Goal: Task Accomplishment & Management: Manage account settings

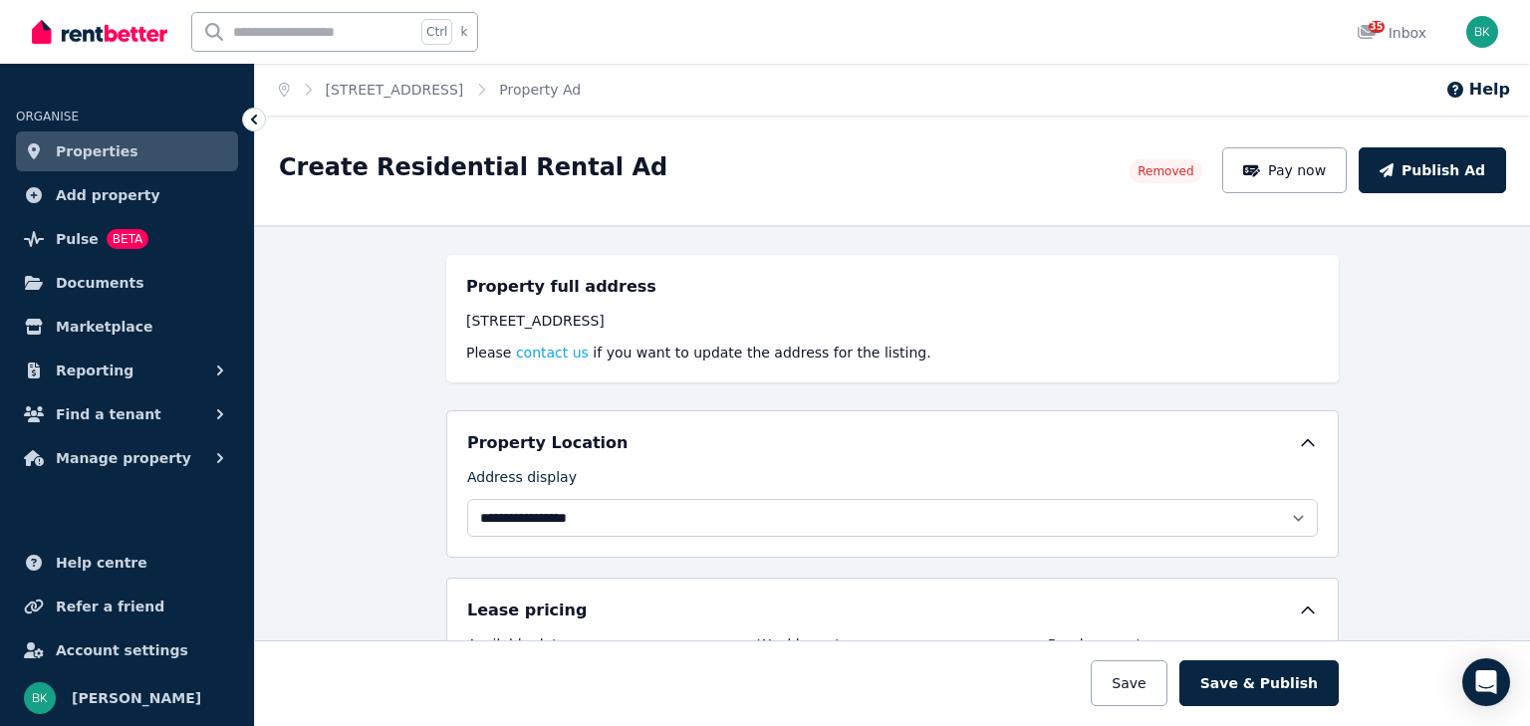
select select "**********"
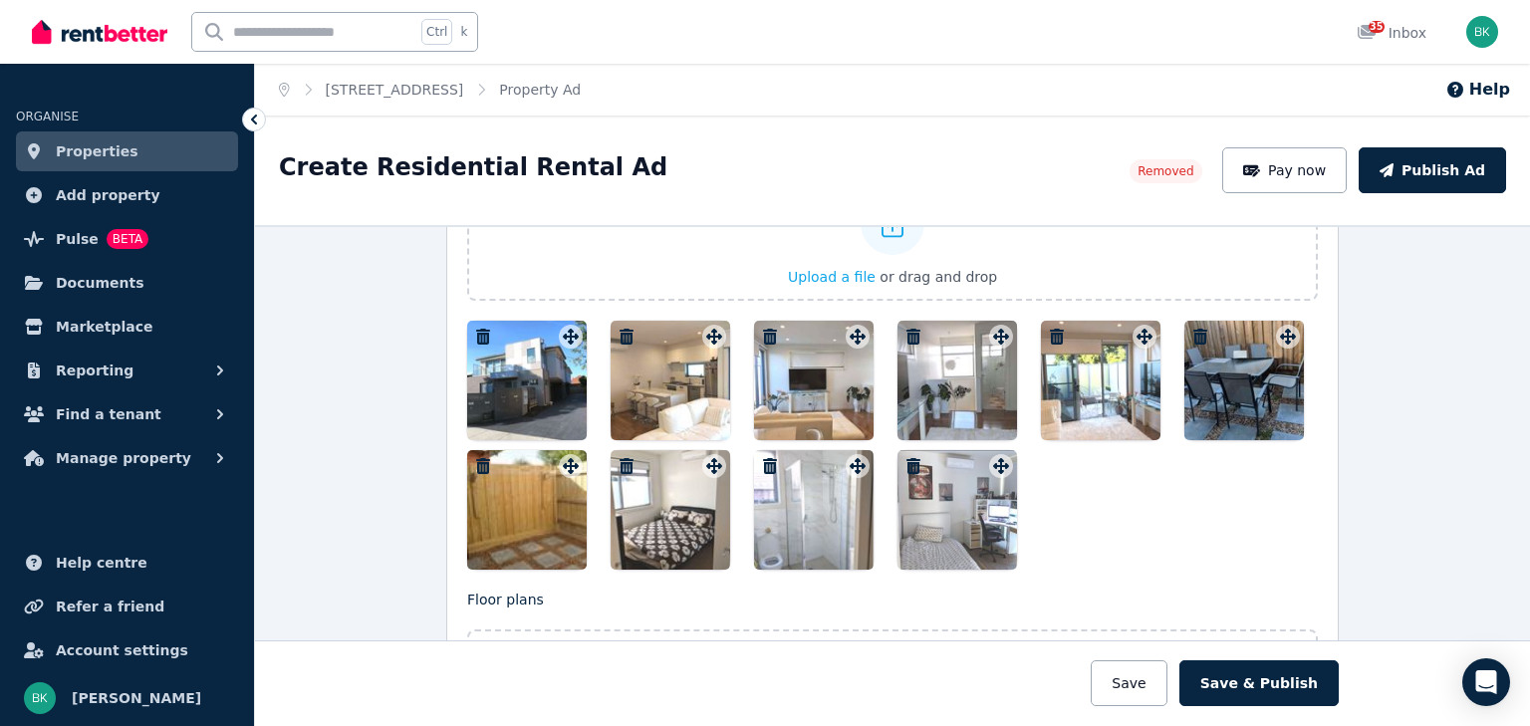
scroll to position [2137, 0]
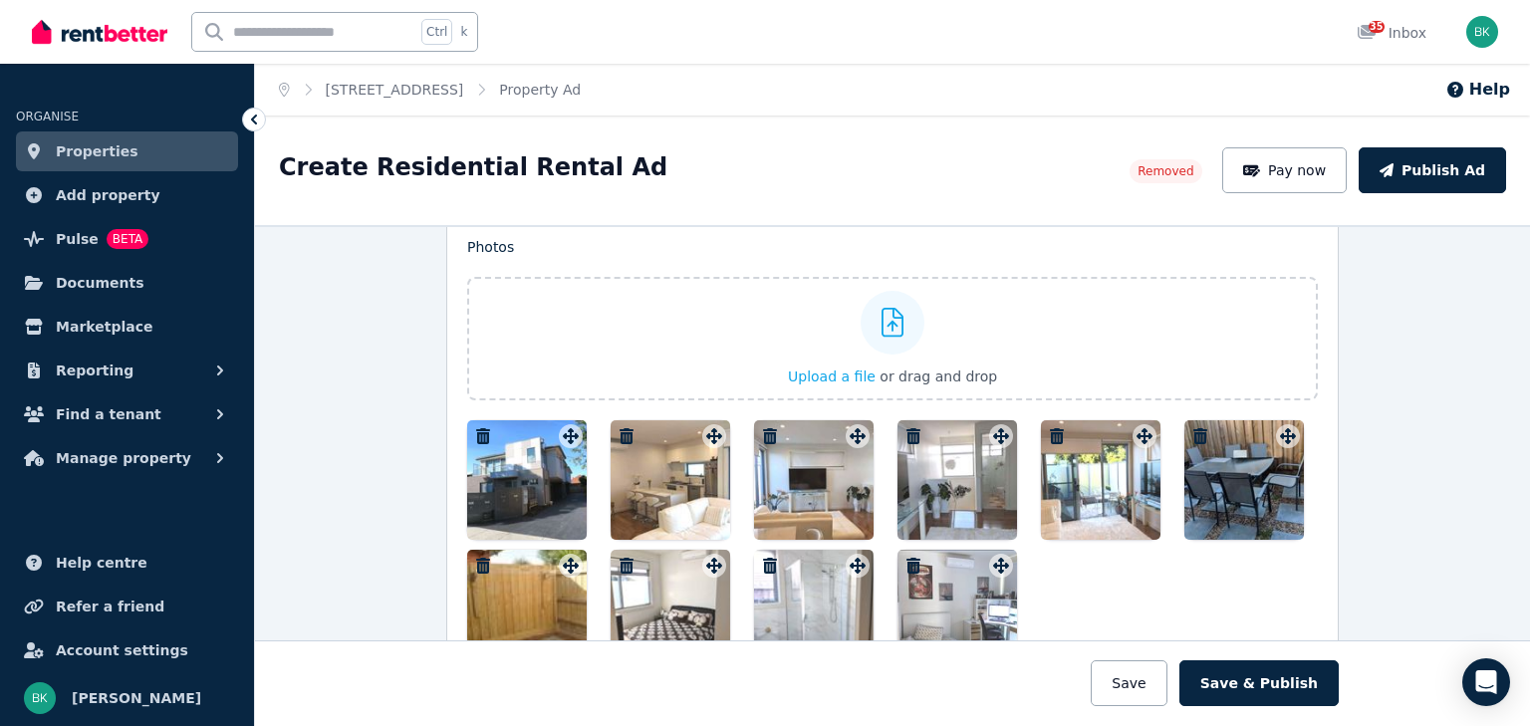
click at [1193, 424] on button "button" at bounding box center [1201, 436] width 24 height 24
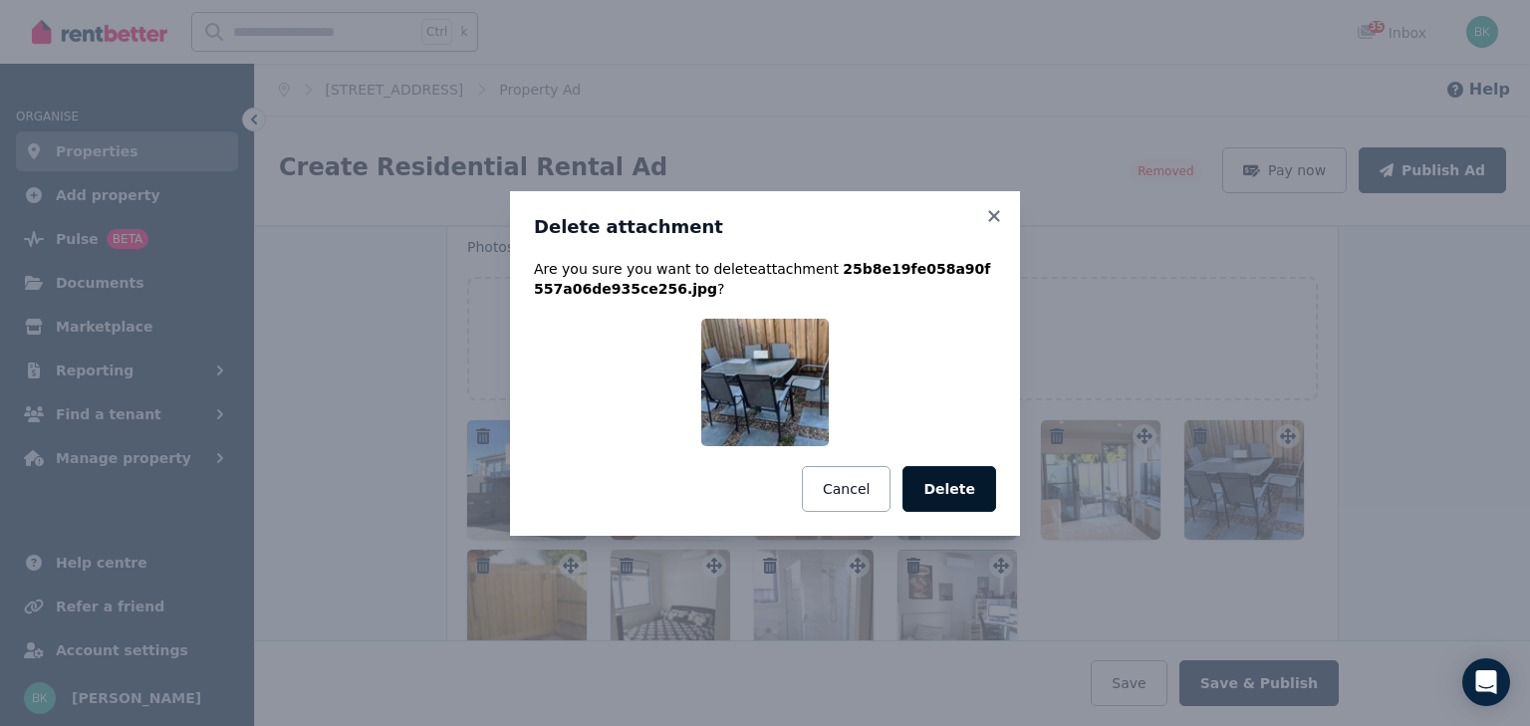
click at [965, 492] on button "Delete" at bounding box center [950, 489] width 94 height 46
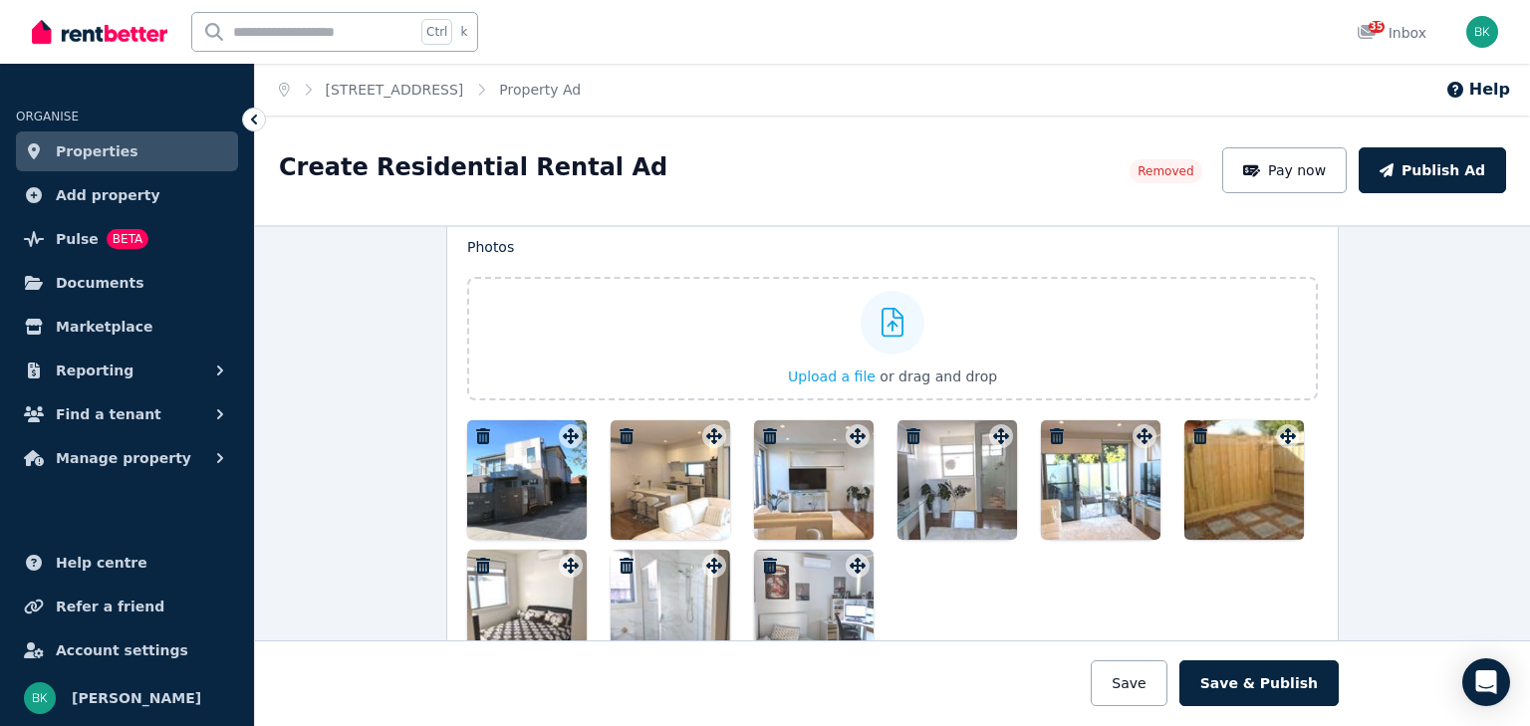
click at [1194, 430] on icon "button" at bounding box center [1201, 436] width 14 height 16
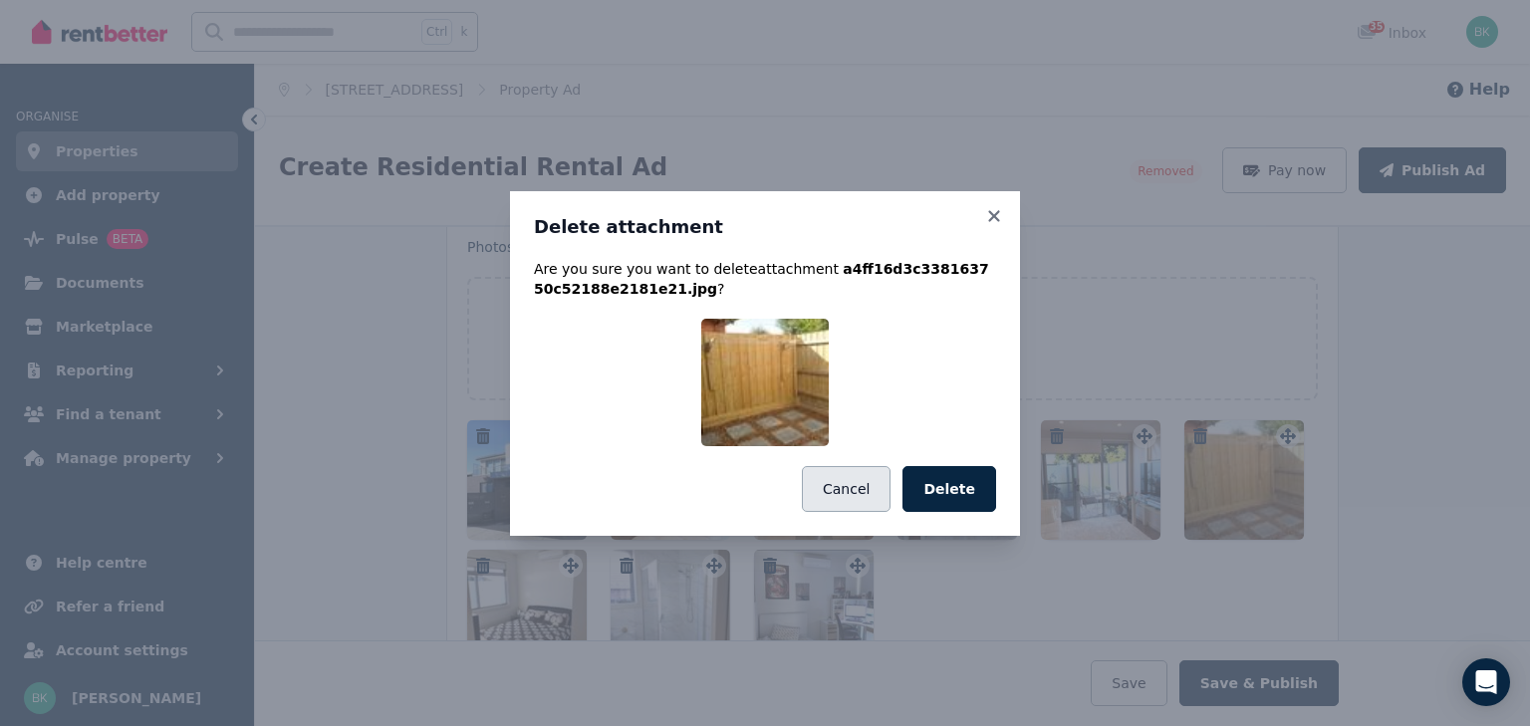
click at [849, 492] on button "Cancel" at bounding box center [846, 489] width 89 height 46
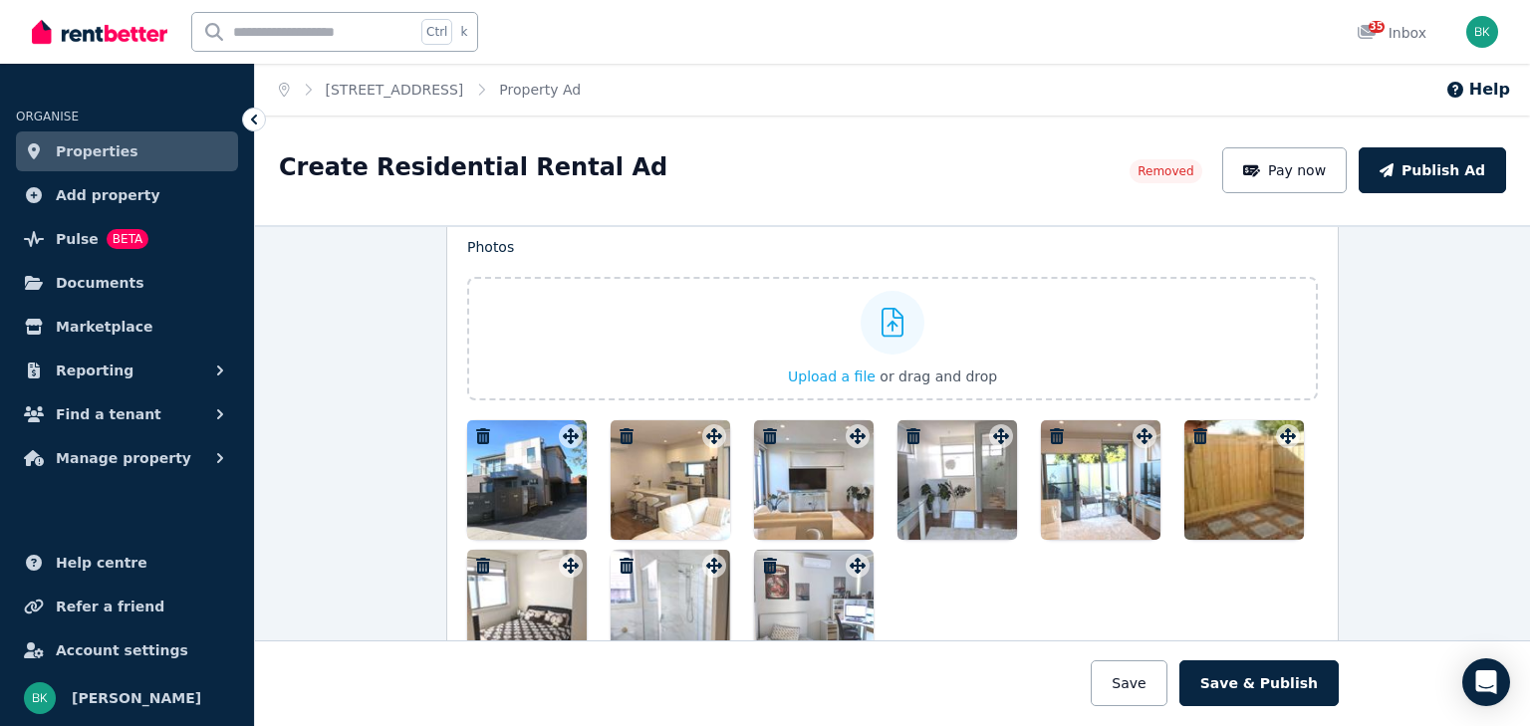
click at [1050, 428] on icon "button" at bounding box center [1057, 436] width 14 height 16
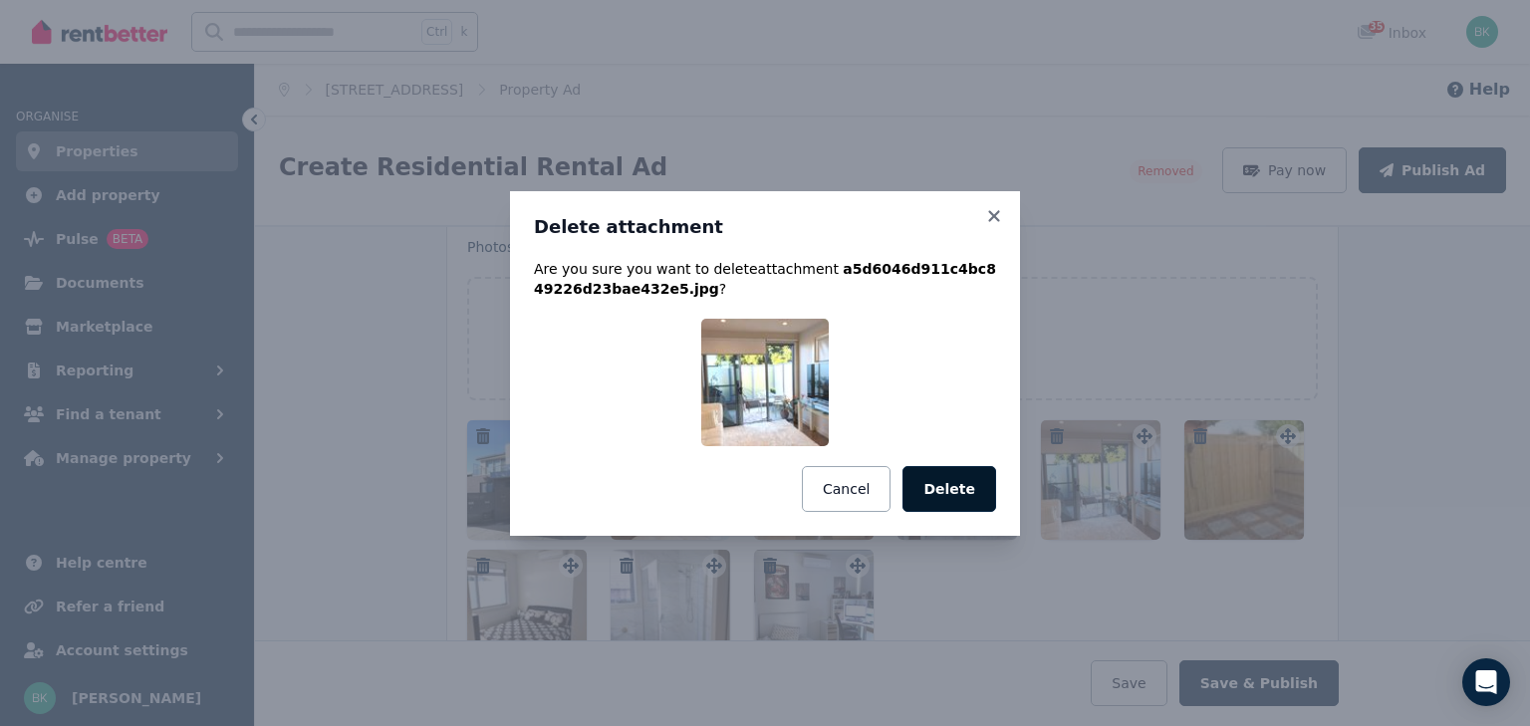
click at [968, 490] on button "Delete" at bounding box center [950, 489] width 94 height 46
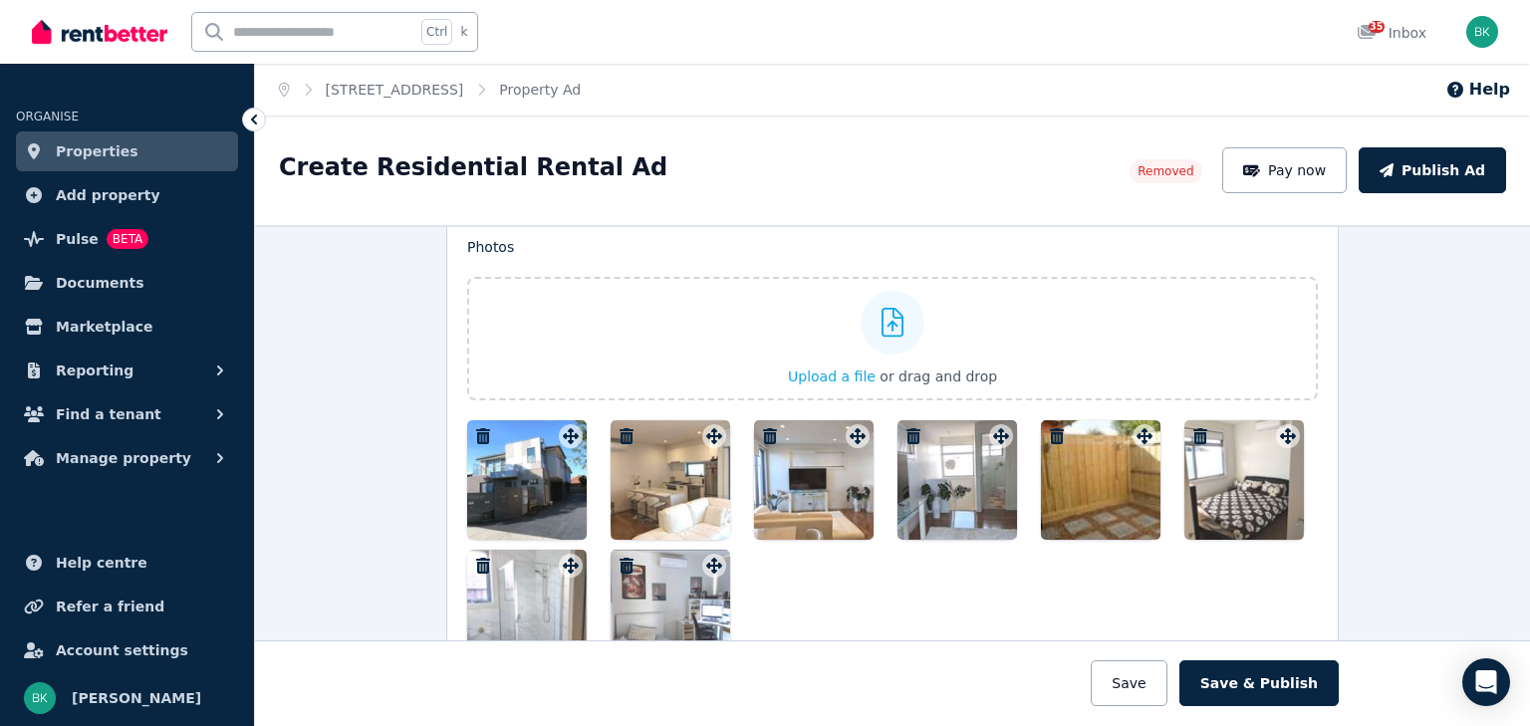
click at [912, 428] on icon "button" at bounding box center [914, 436] width 14 height 16
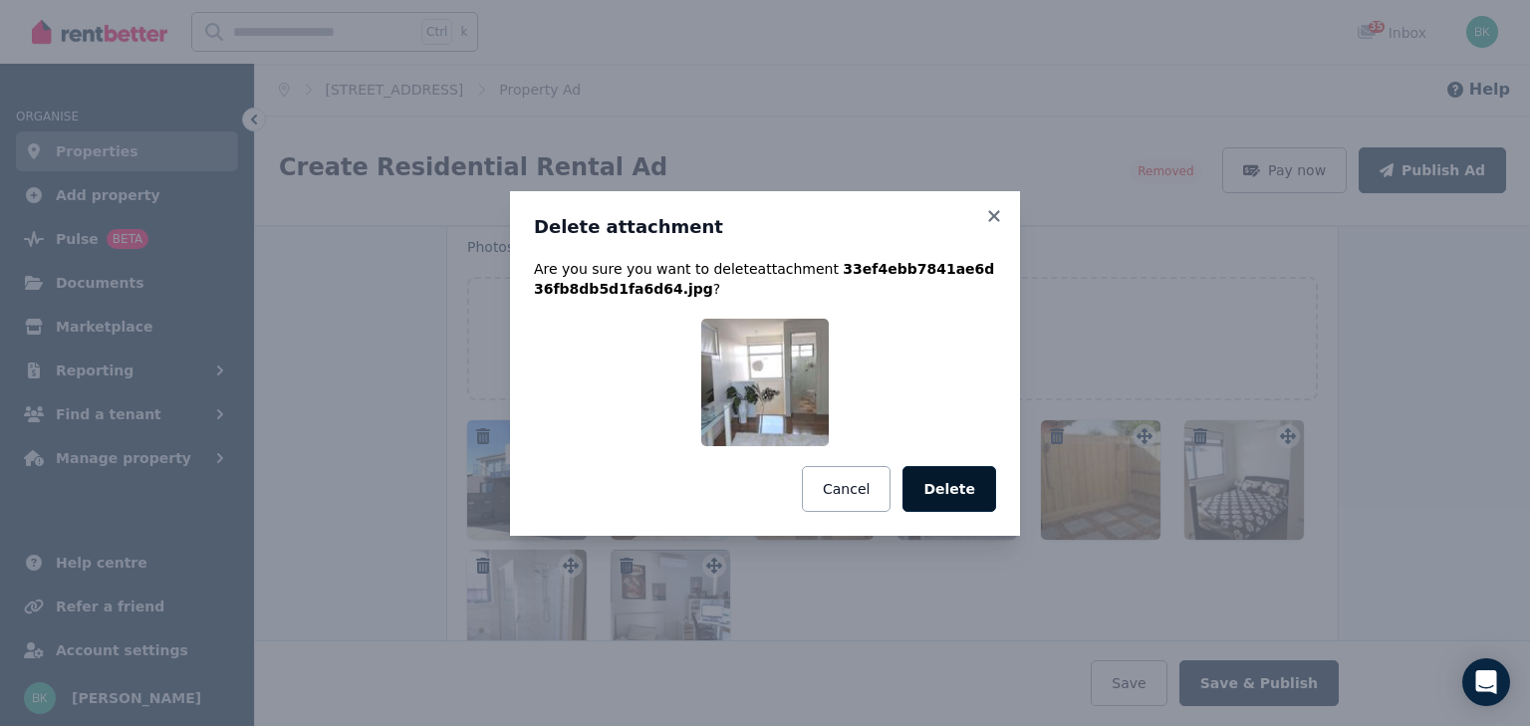
click at [941, 486] on button "Delete" at bounding box center [950, 489] width 94 height 46
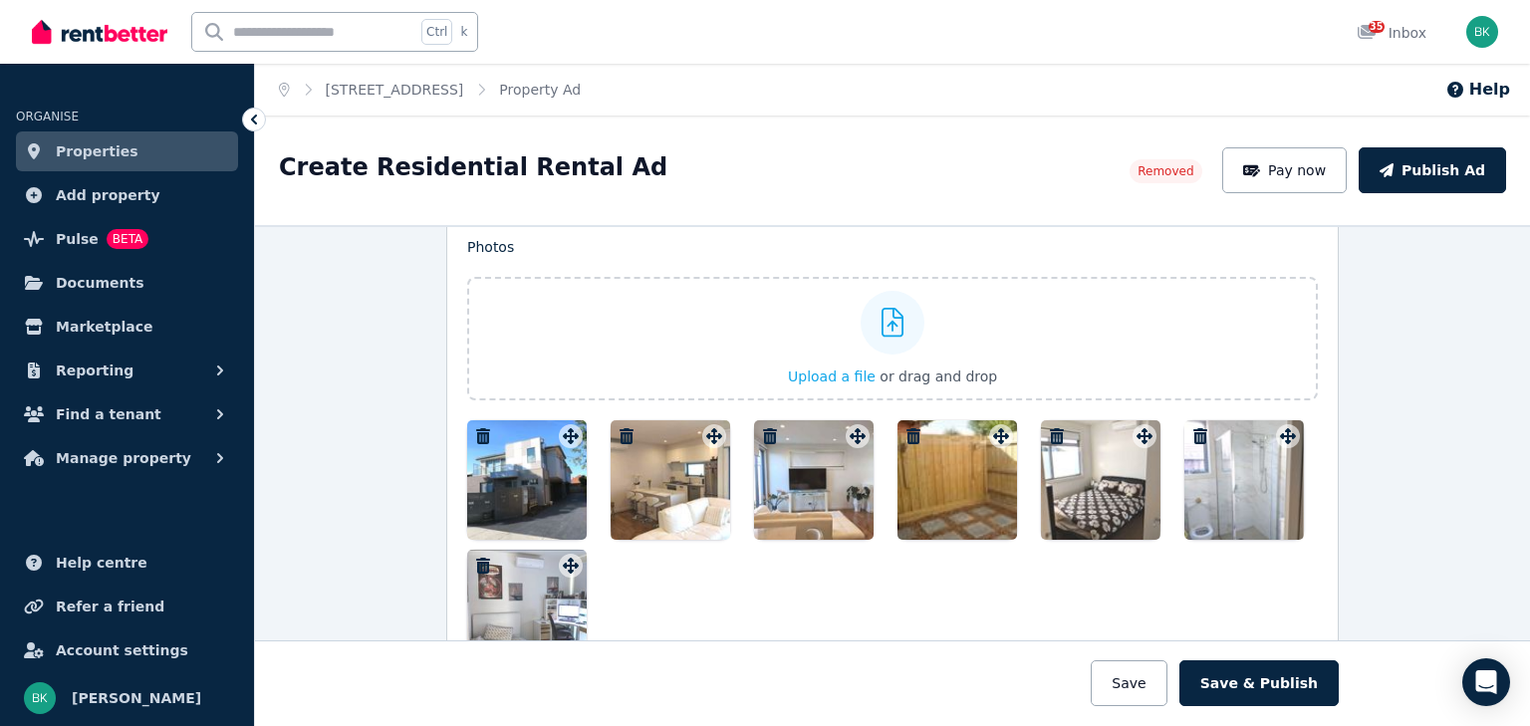
click at [1050, 428] on icon "button" at bounding box center [1057, 436] width 14 height 16
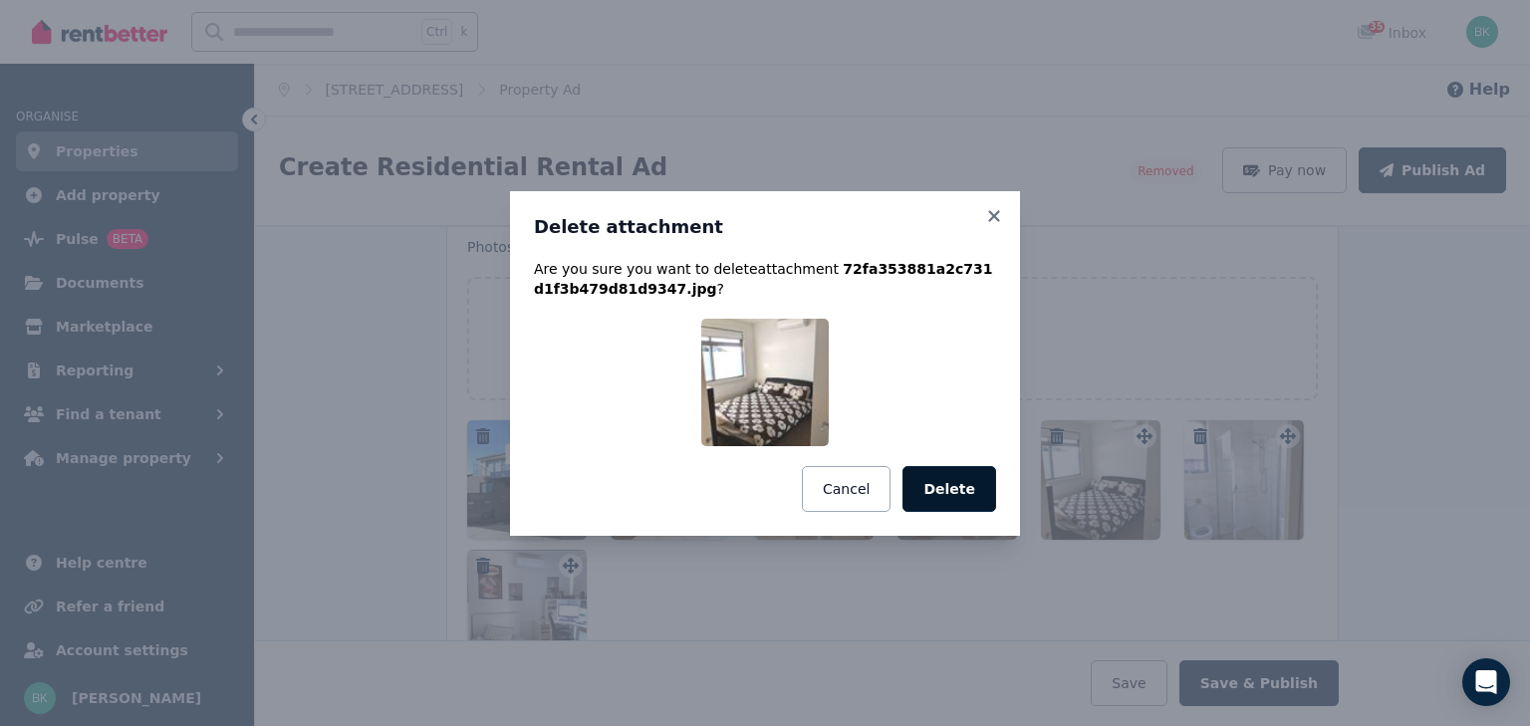
click at [952, 492] on button "Delete" at bounding box center [950, 489] width 94 height 46
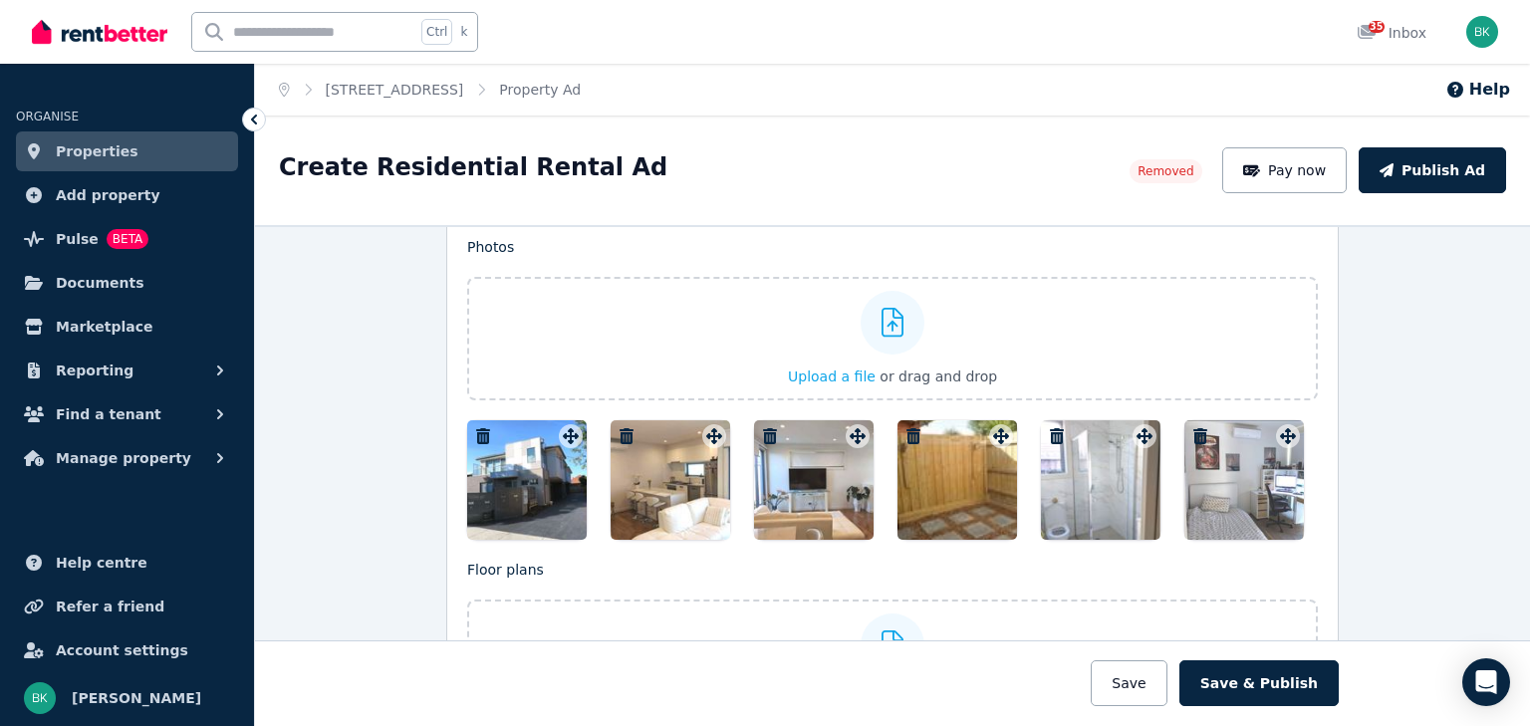
click at [764, 428] on icon "button" at bounding box center [770, 436] width 14 height 16
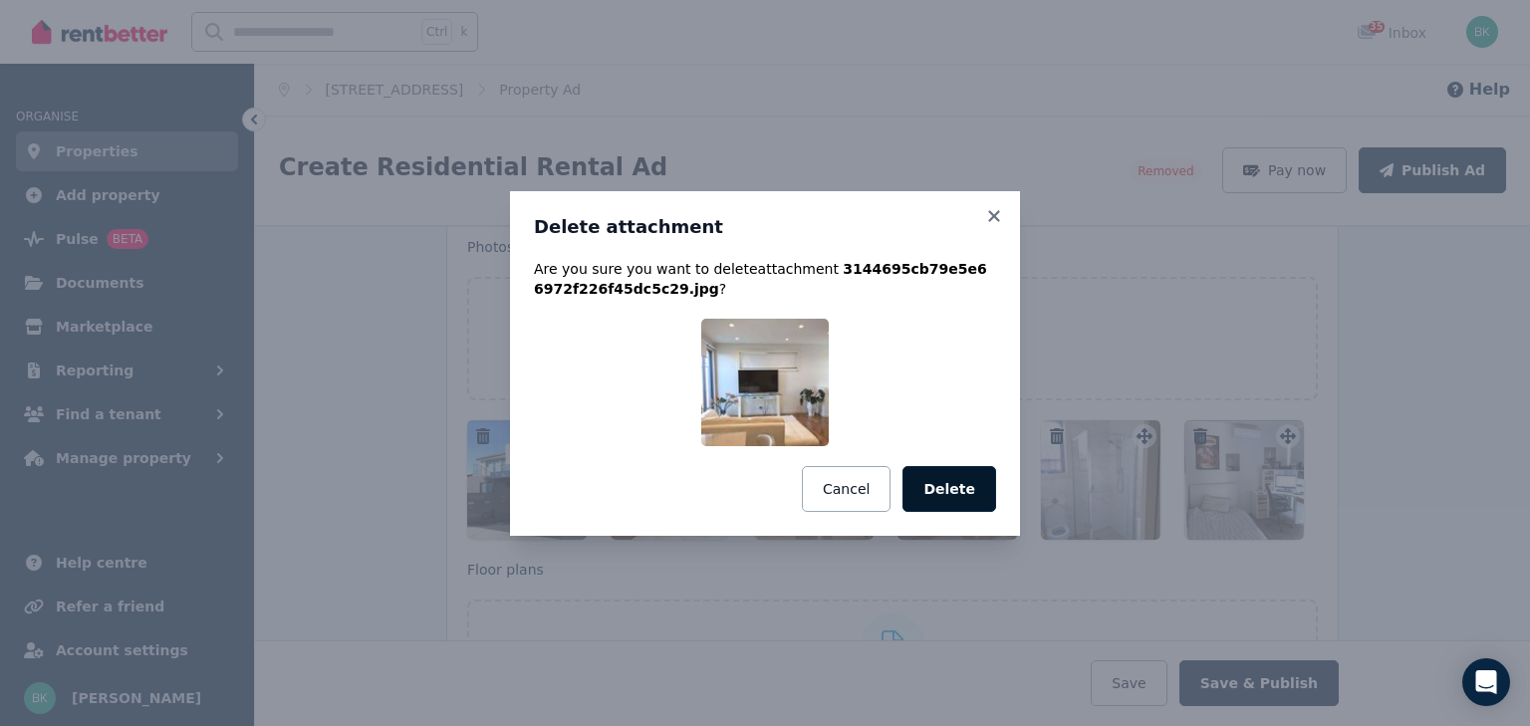
click at [980, 489] on button "Delete" at bounding box center [950, 489] width 94 height 46
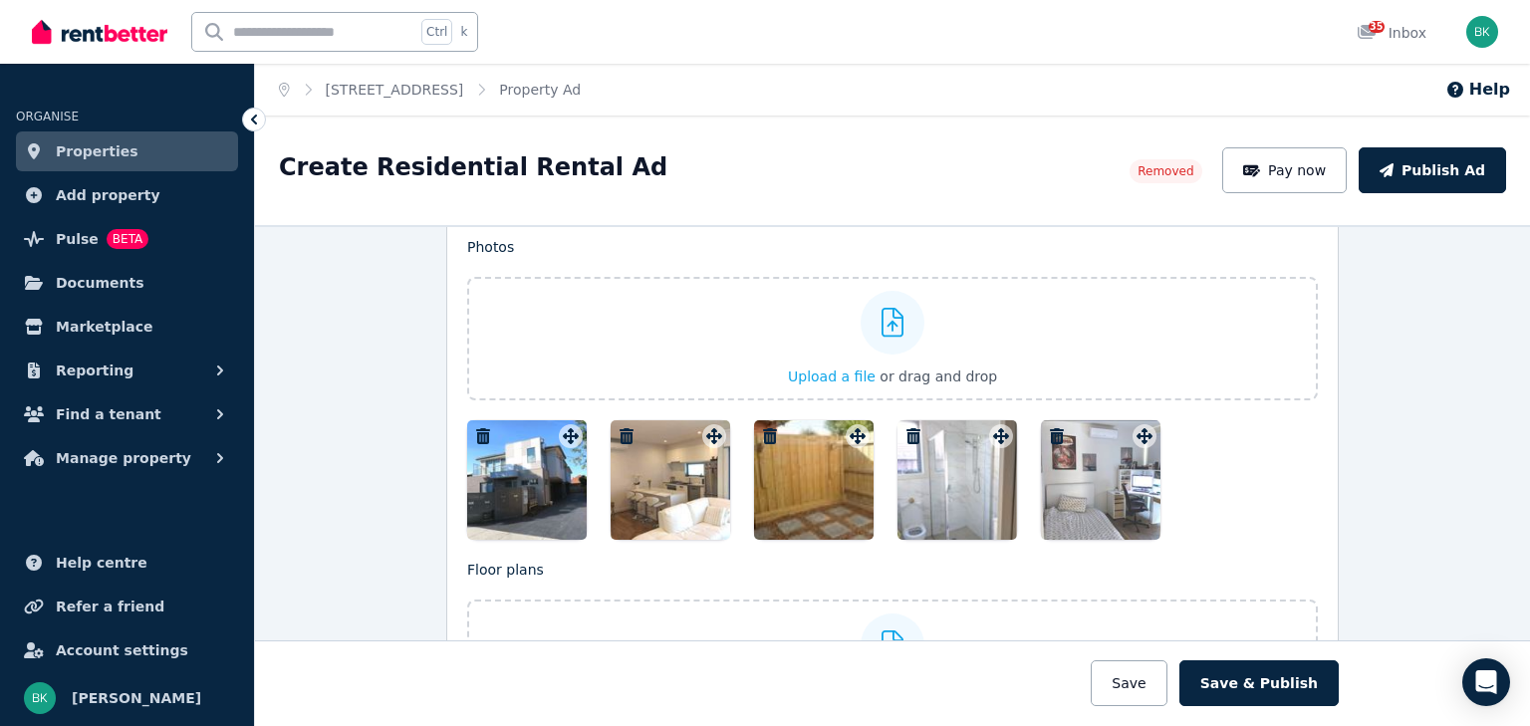
click at [617, 428] on icon "button" at bounding box center [627, 436] width 20 height 16
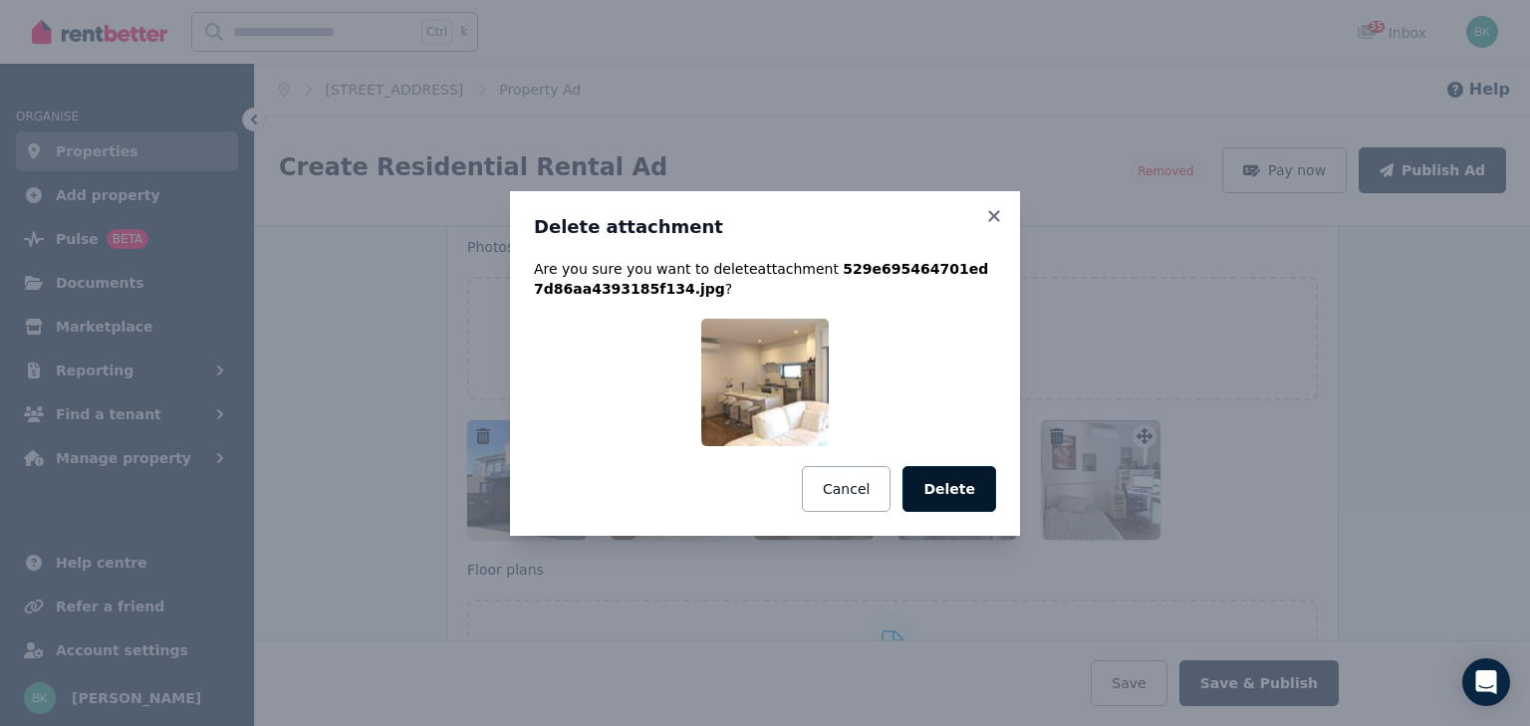
click at [952, 486] on button "Delete" at bounding box center [950, 489] width 94 height 46
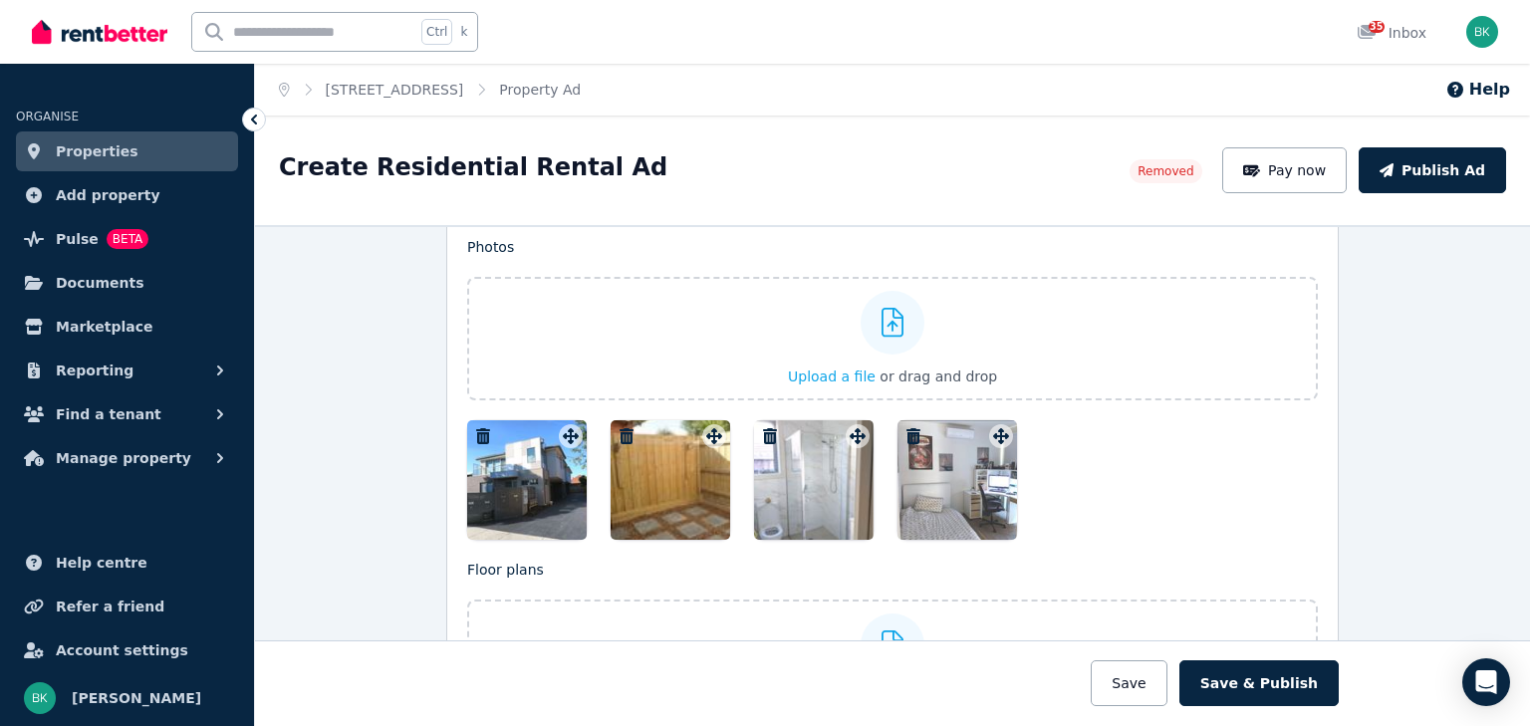
click at [476, 428] on icon "button" at bounding box center [483, 436] width 14 height 16
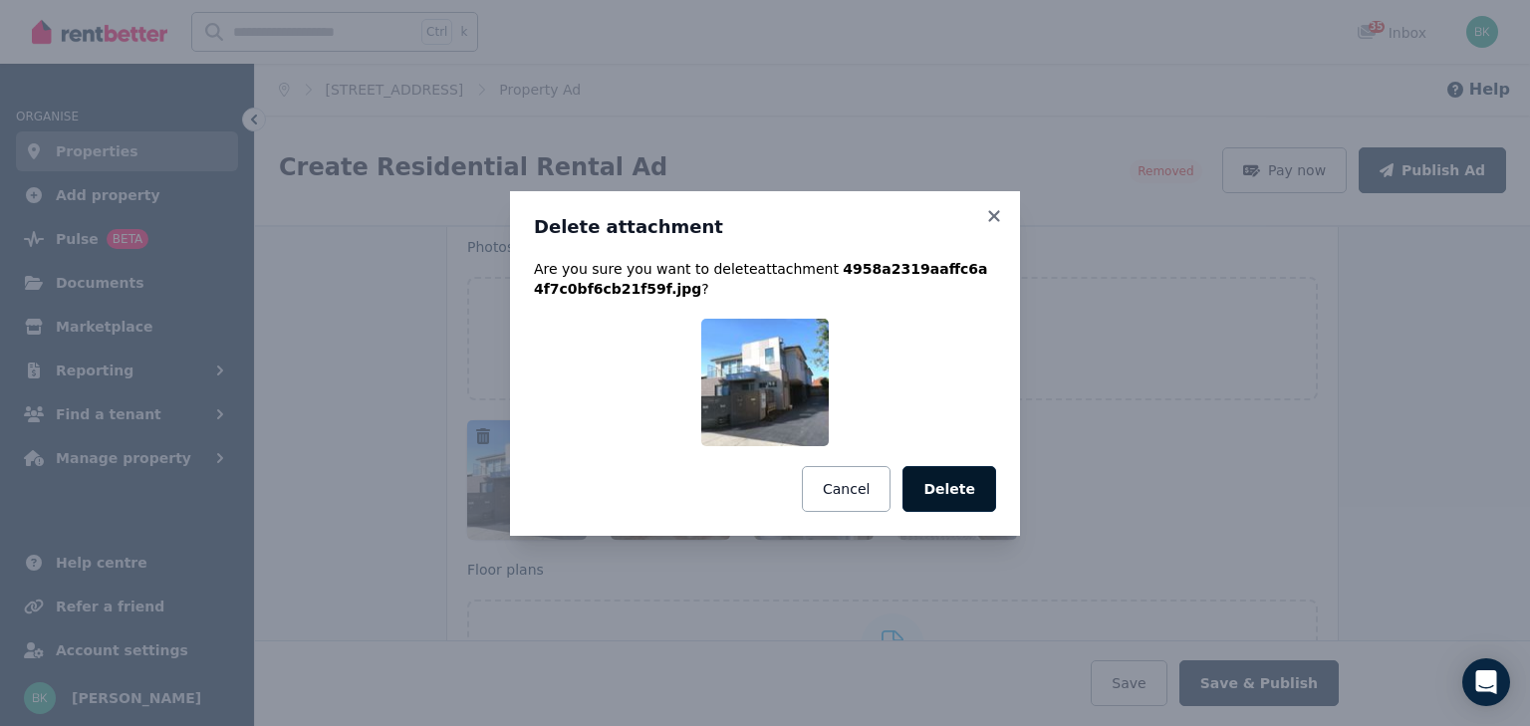
click at [958, 498] on button "Delete" at bounding box center [950, 489] width 94 height 46
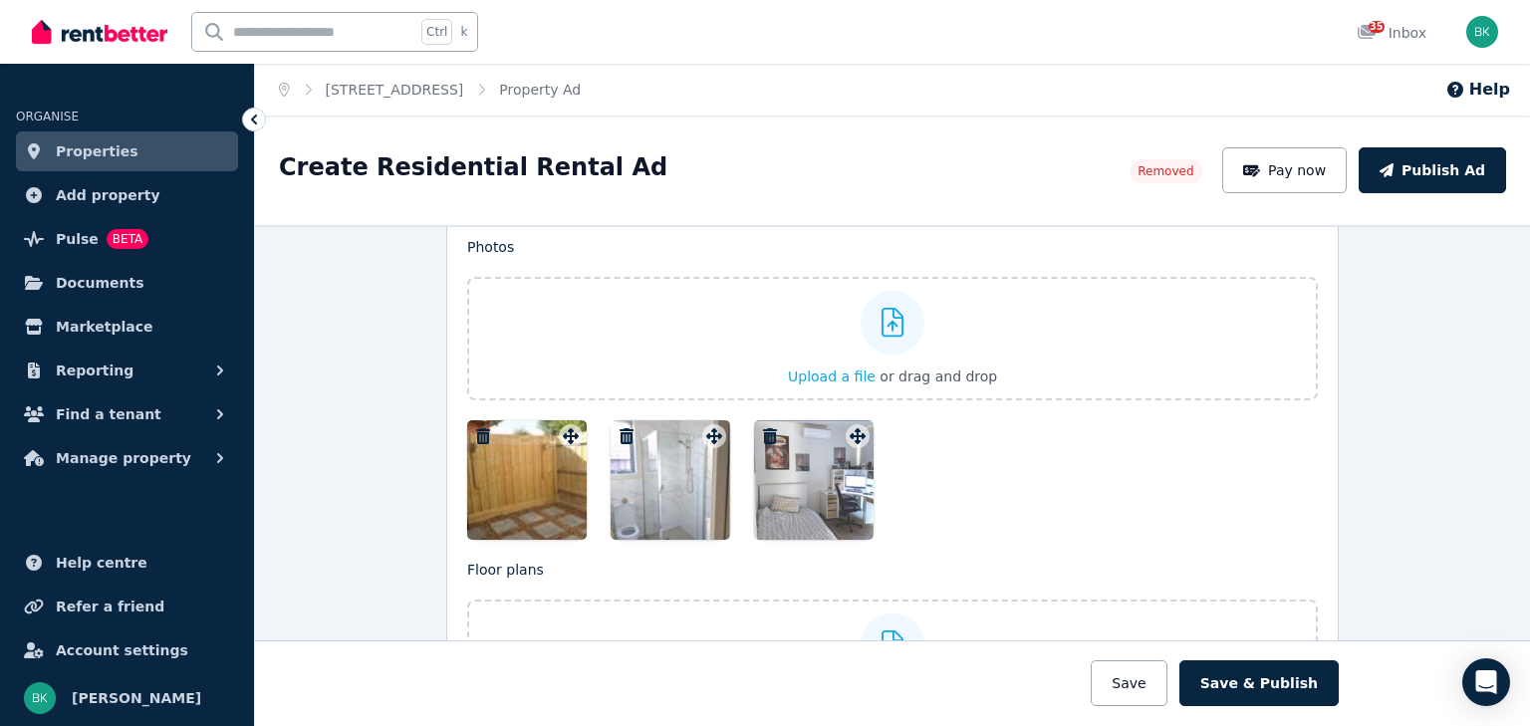
click at [620, 428] on icon "button" at bounding box center [627, 436] width 14 height 16
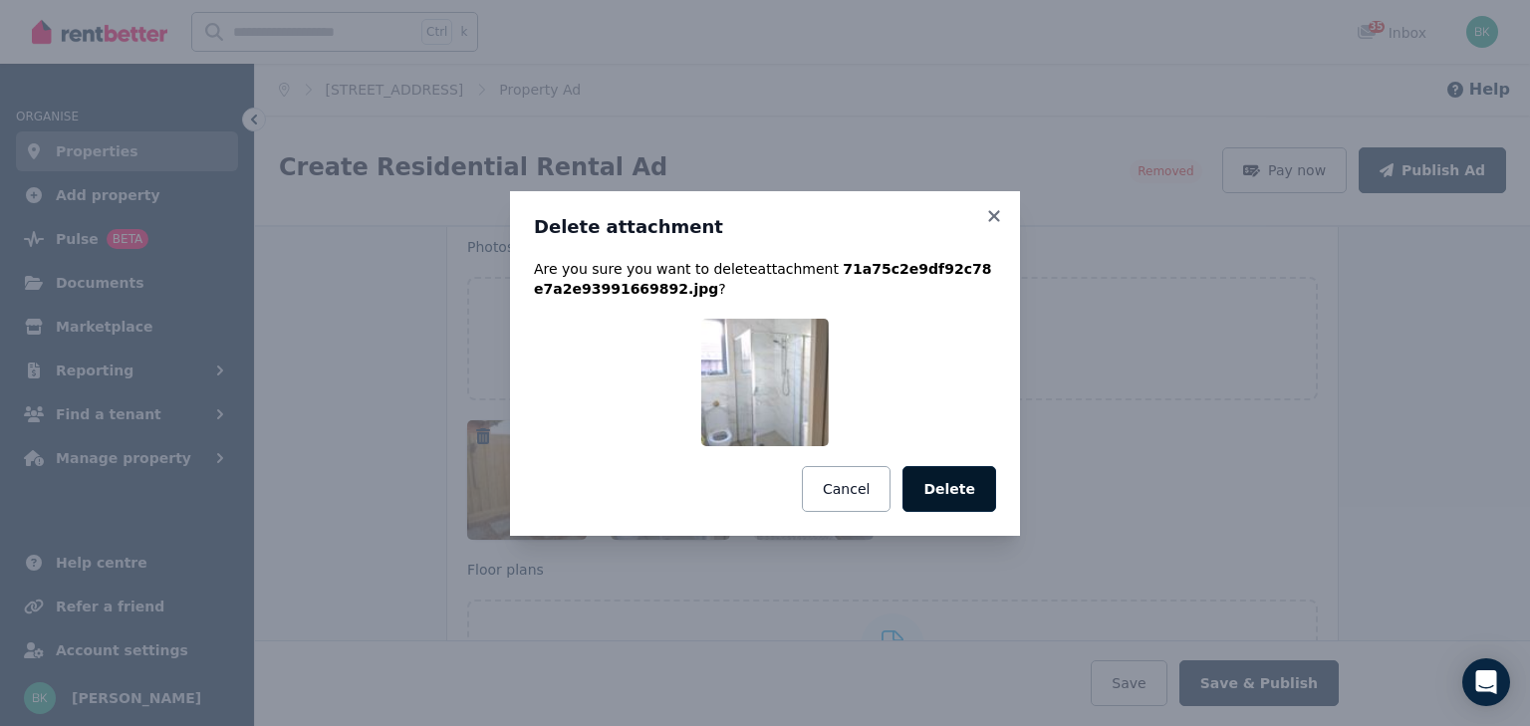
click at [964, 501] on button "Delete" at bounding box center [950, 489] width 94 height 46
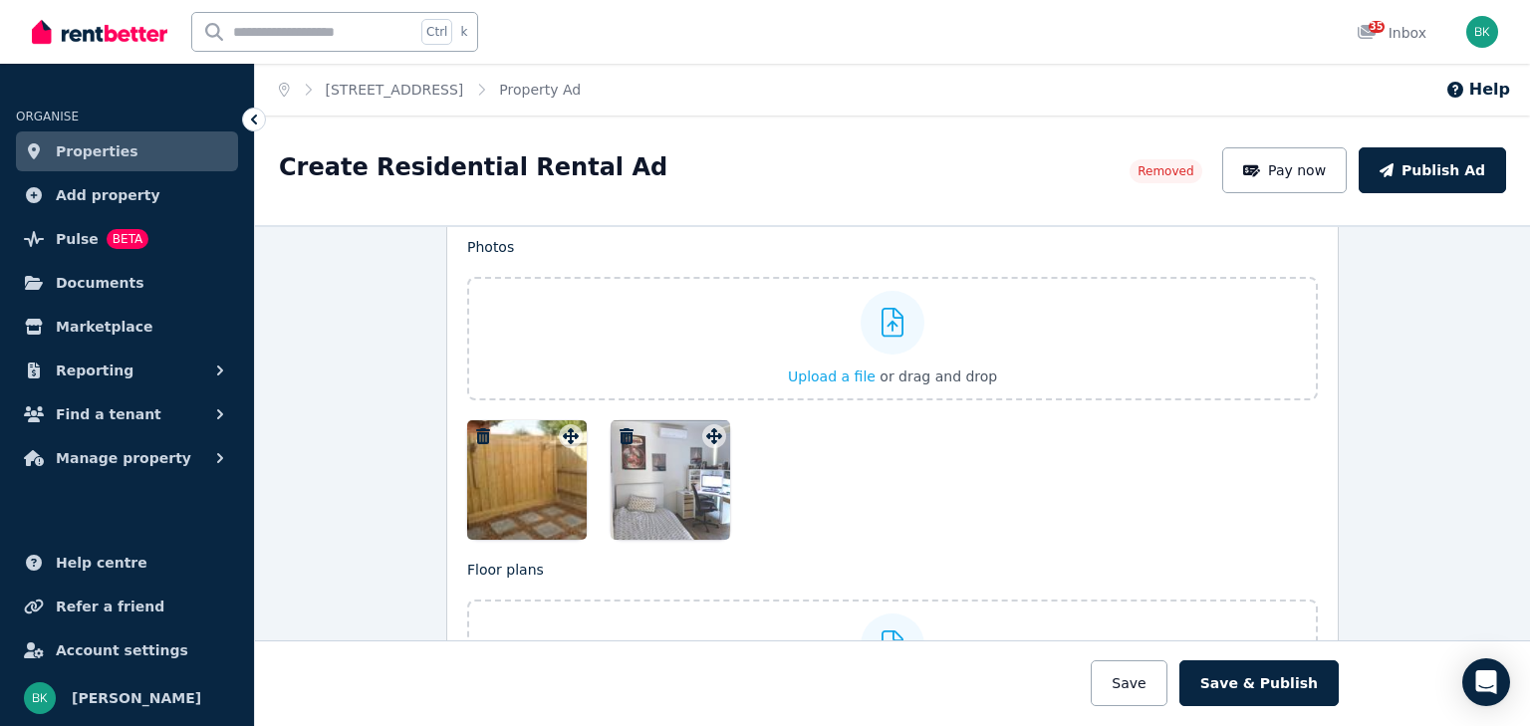
click at [620, 428] on icon "button" at bounding box center [627, 436] width 20 height 16
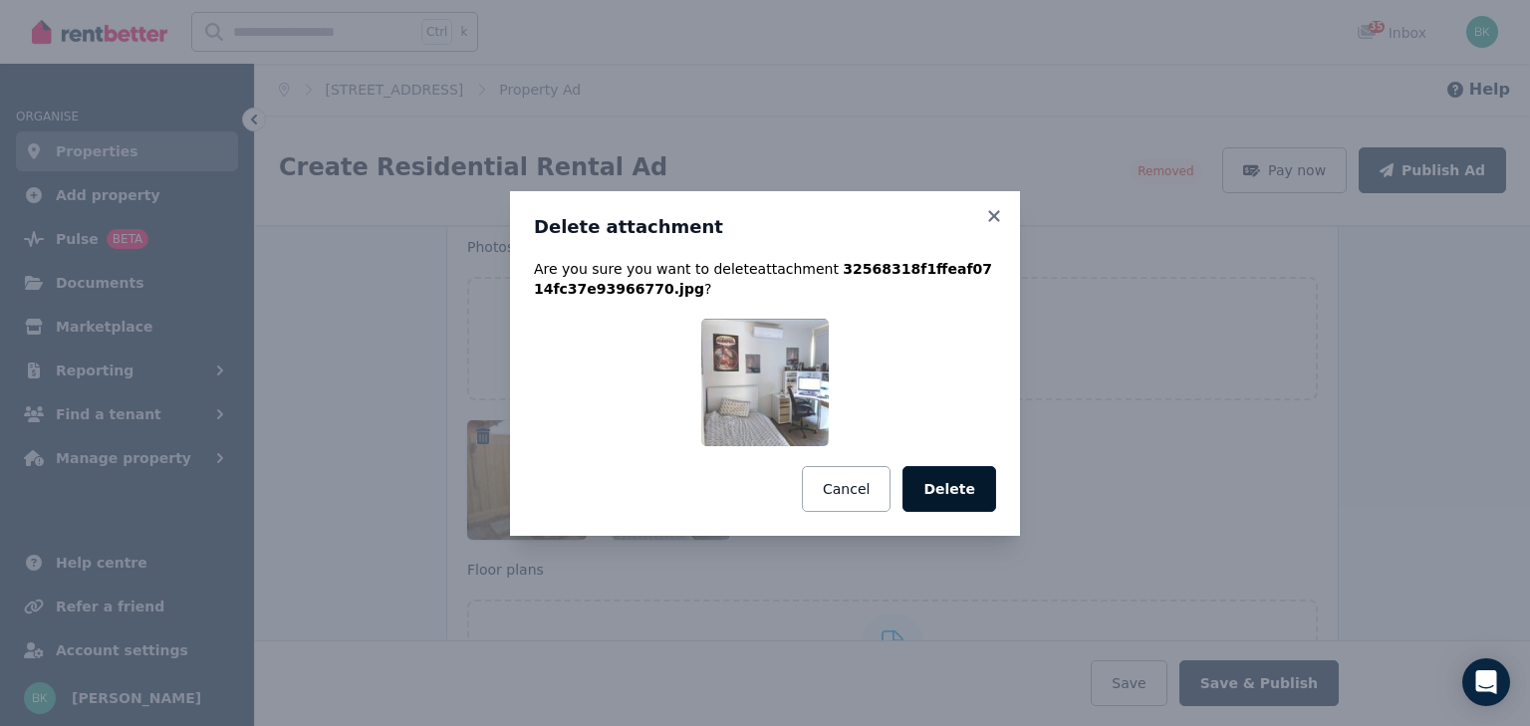
click at [963, 490] on button "Delete" at bounding box center [950, 489] width 94 height 46
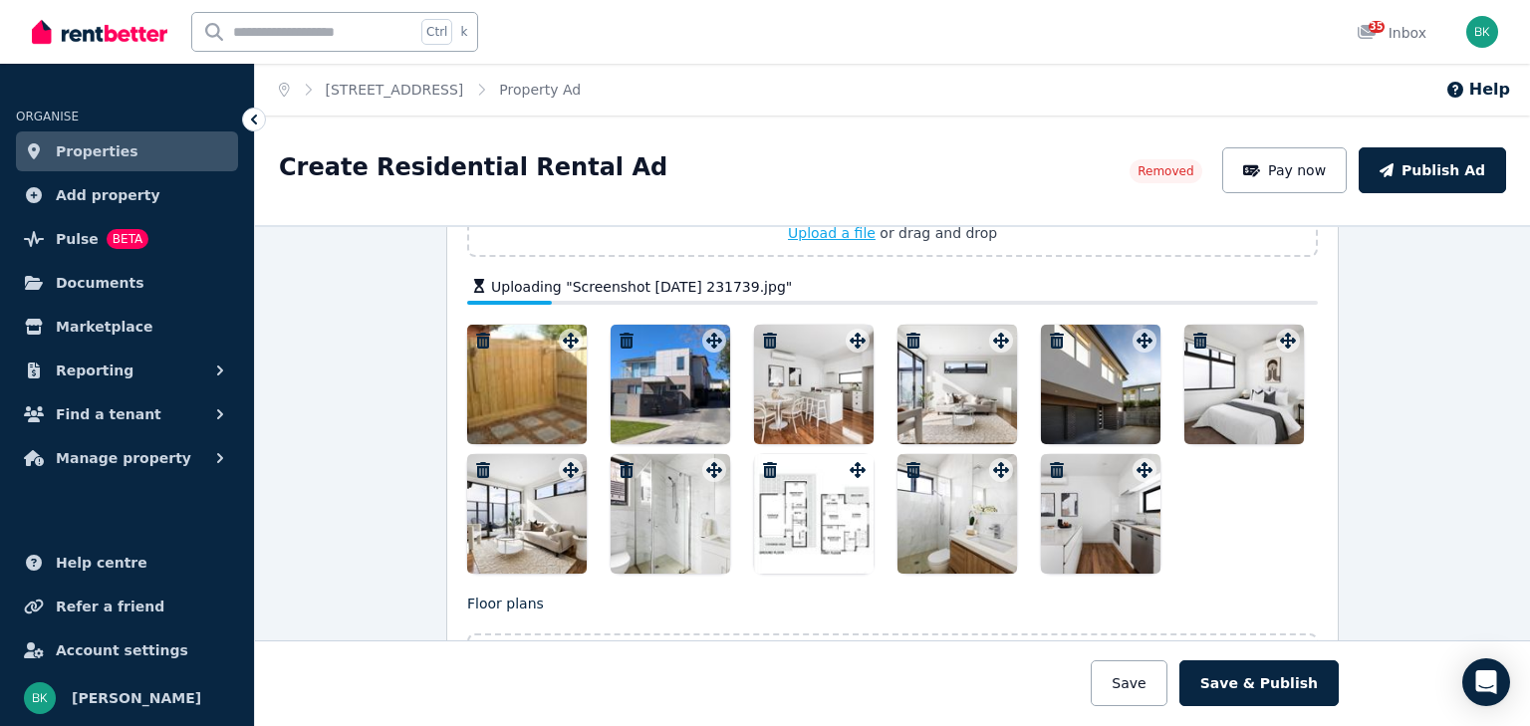
scroll to position [2297, 0]
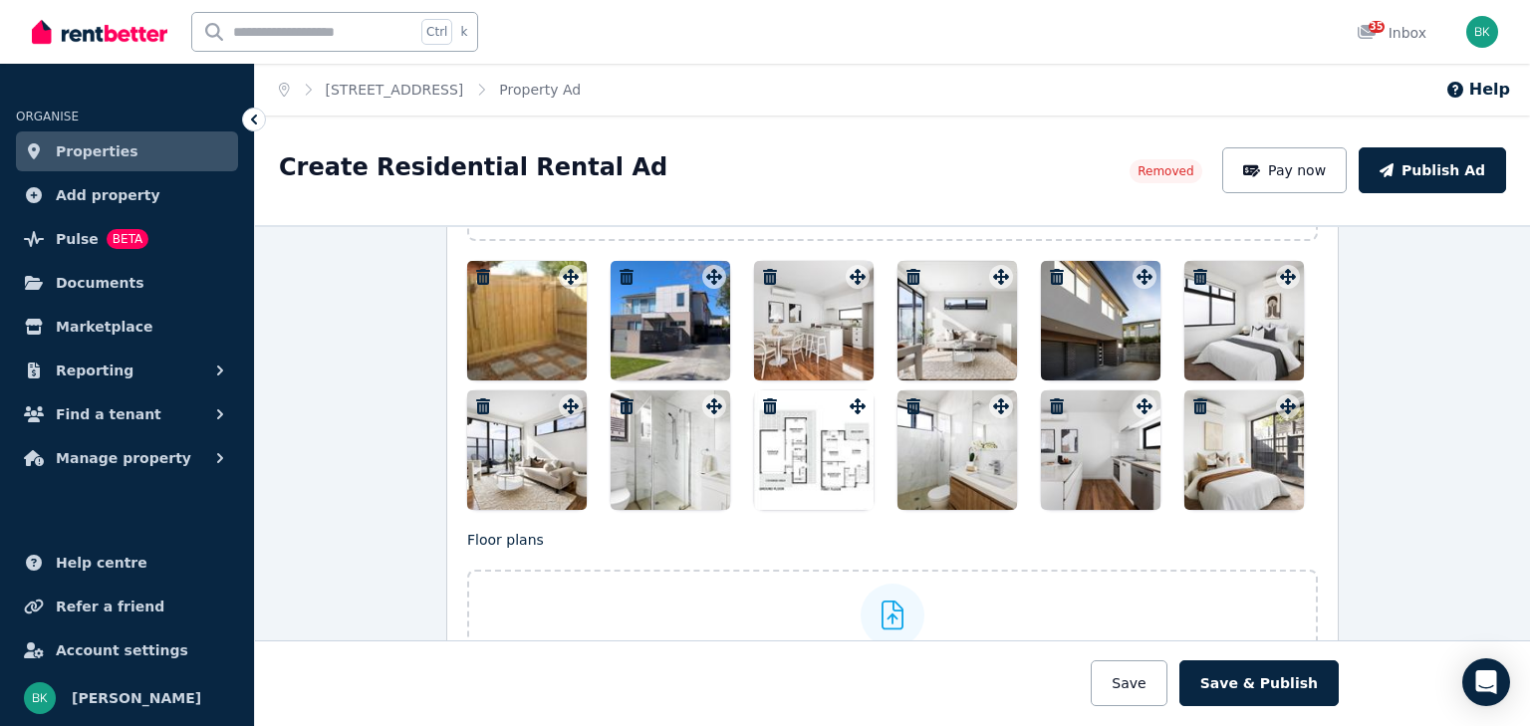
drag, startPoint x: 1269, startPoint y: 476, endPoint x: 1218, endPoint y: 450, distance: 57.9
click at [1218, 450] on div at bounding box center [1245, 451] width 120 height 120
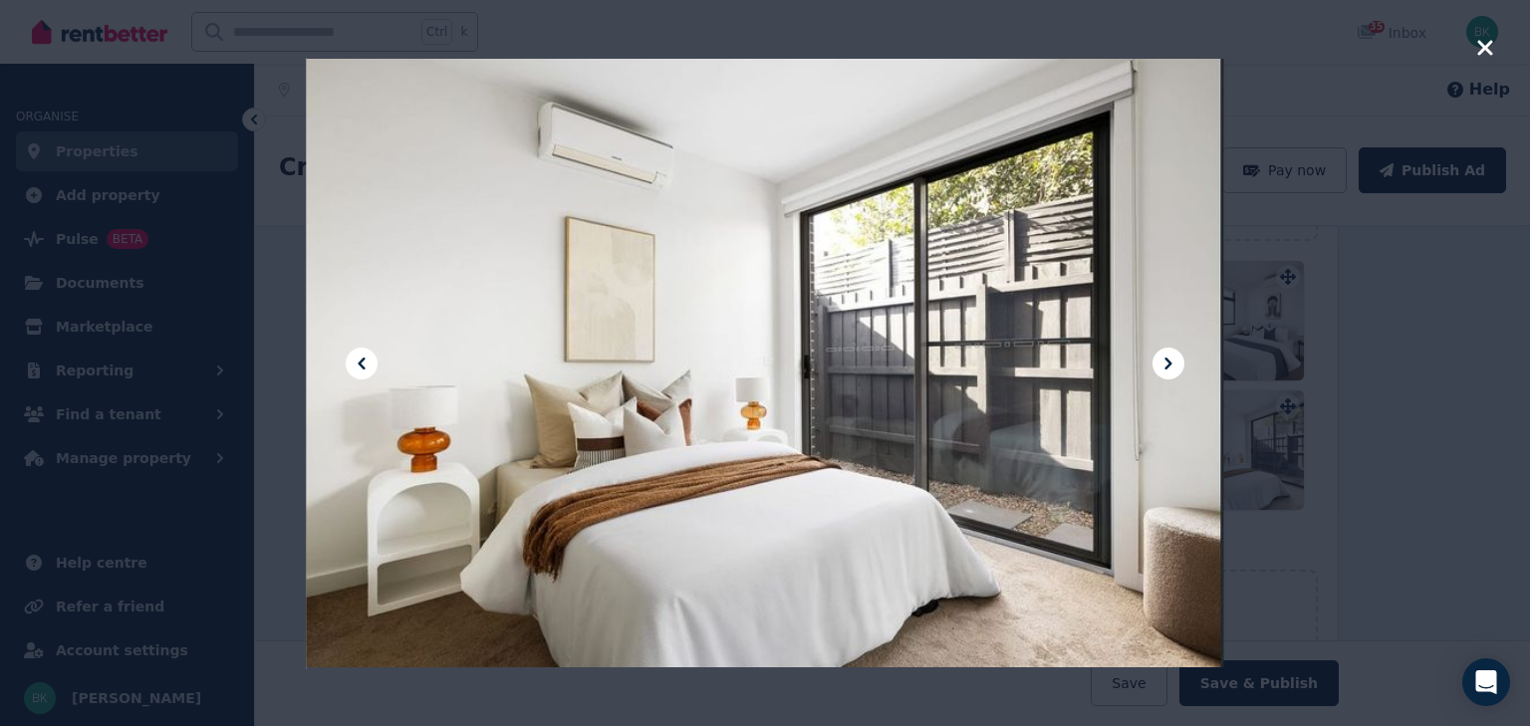
click at [1234, 436] on div at bounding box center [765, 363] width 1530 height 726
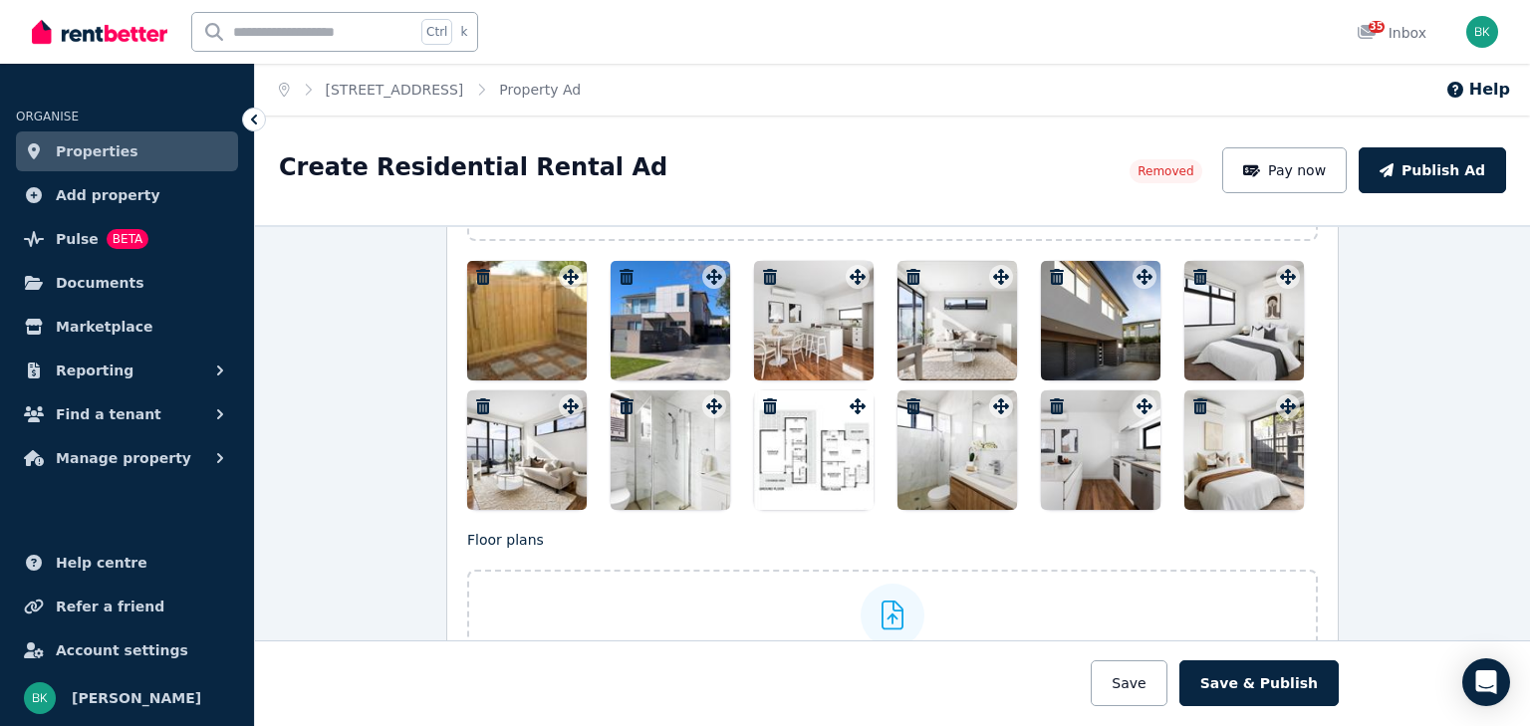
drag, startPoint x: 1231, startPoint y: 432, endPoint x: 757, endPoint y: 327, distance: 484.9
click at [757, 327] on div at bounding box center [892, 385] width 851 height 249
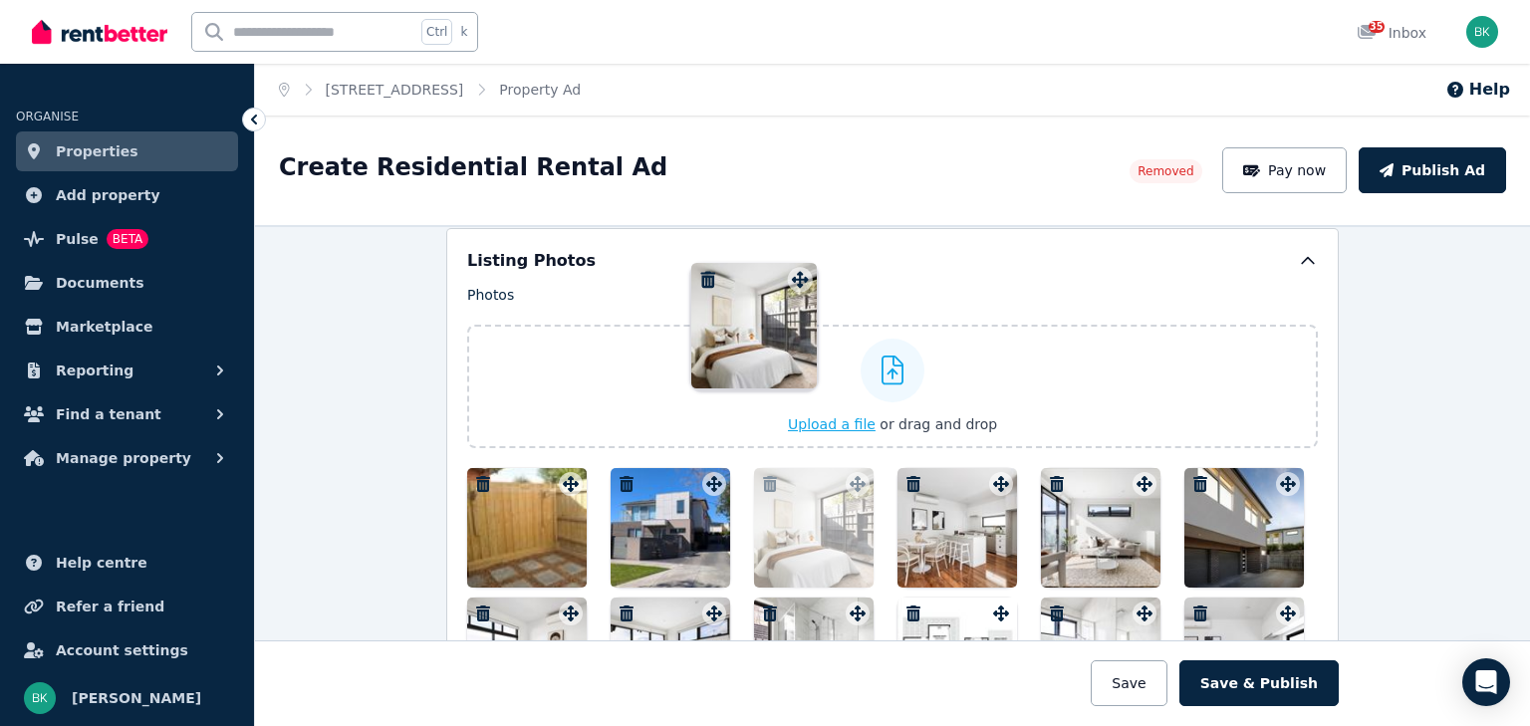
scroll to position [2044, 0]
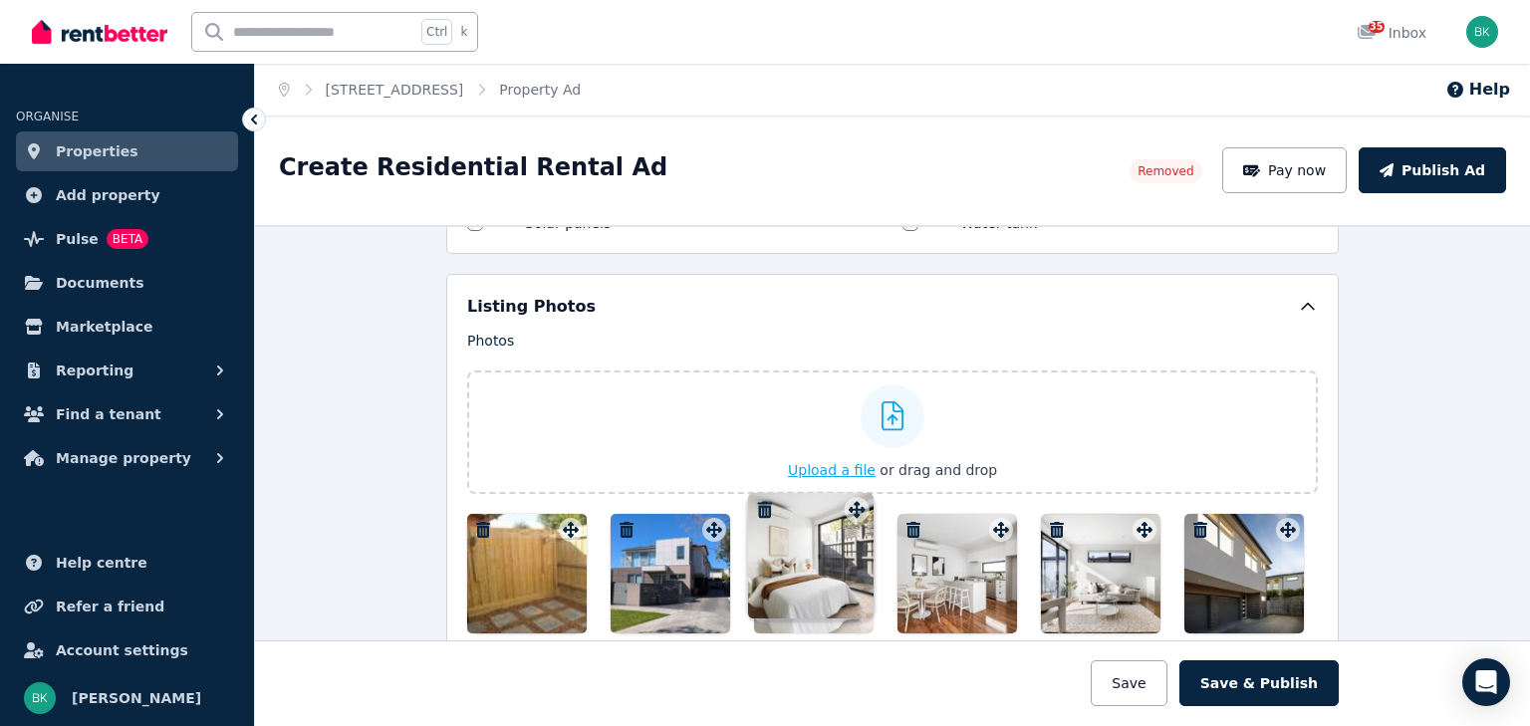
drag, startPoint x: 1285, startPoint y: 400, endPoint x: 858, endPoint y: 493, distance: 437.6
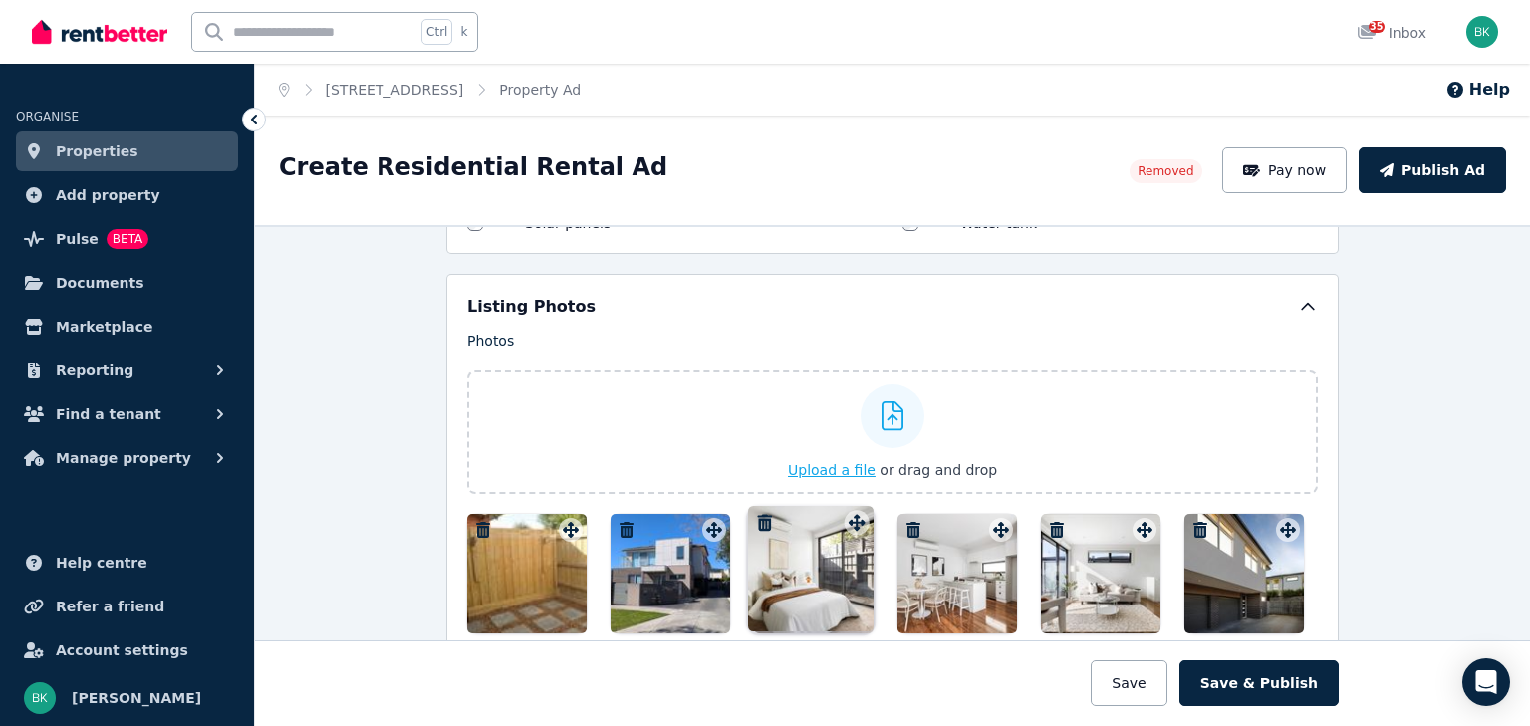
click at [858, 493] on div "Photos Upload a file or drag and drop Uploaded " facade.jpg " Uploaded " Screen…" at bounding box center [892, 547] width 851 height 432
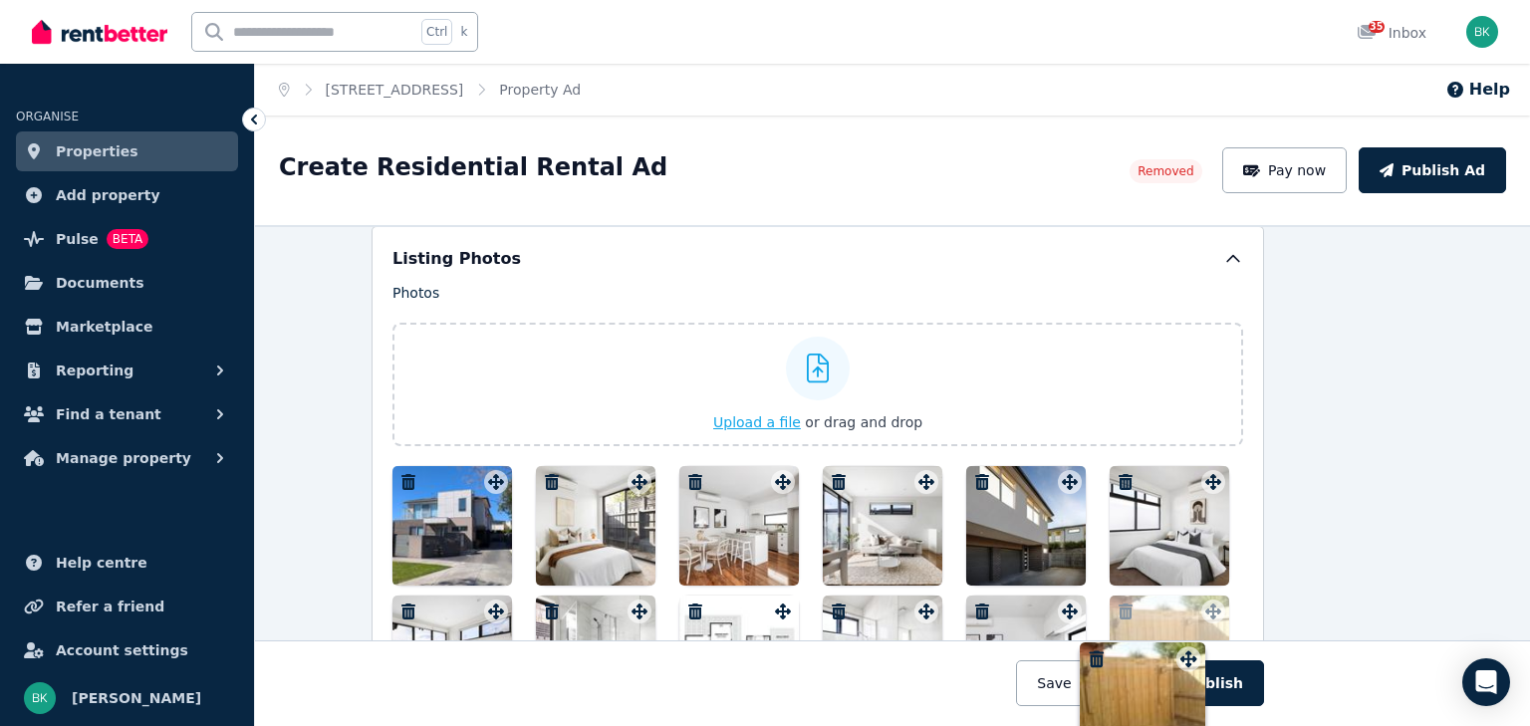
scroll to position [2139, 75]
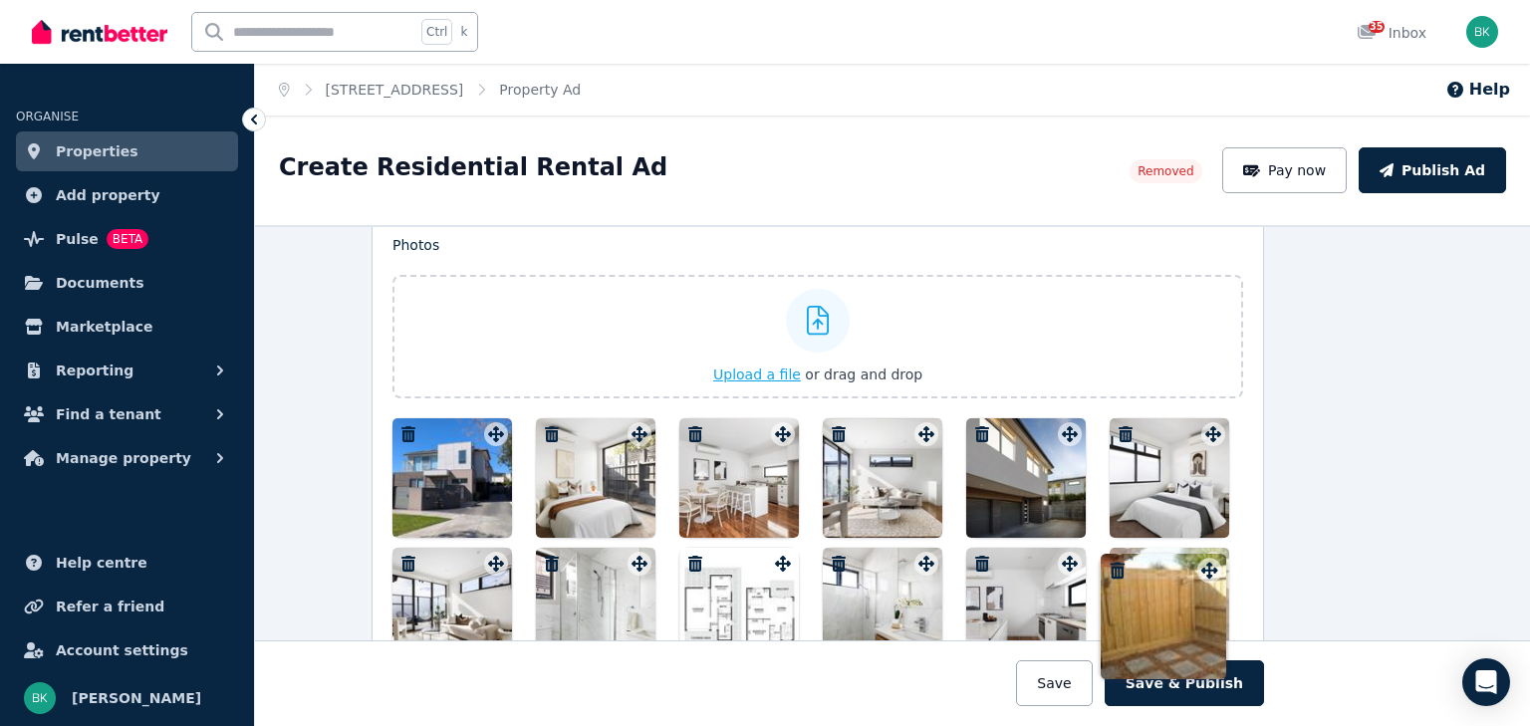
drag, startPoint x: 567, startPoint y: 521, endPoint x: 1210, endPoint y: 552, distance: 643.4
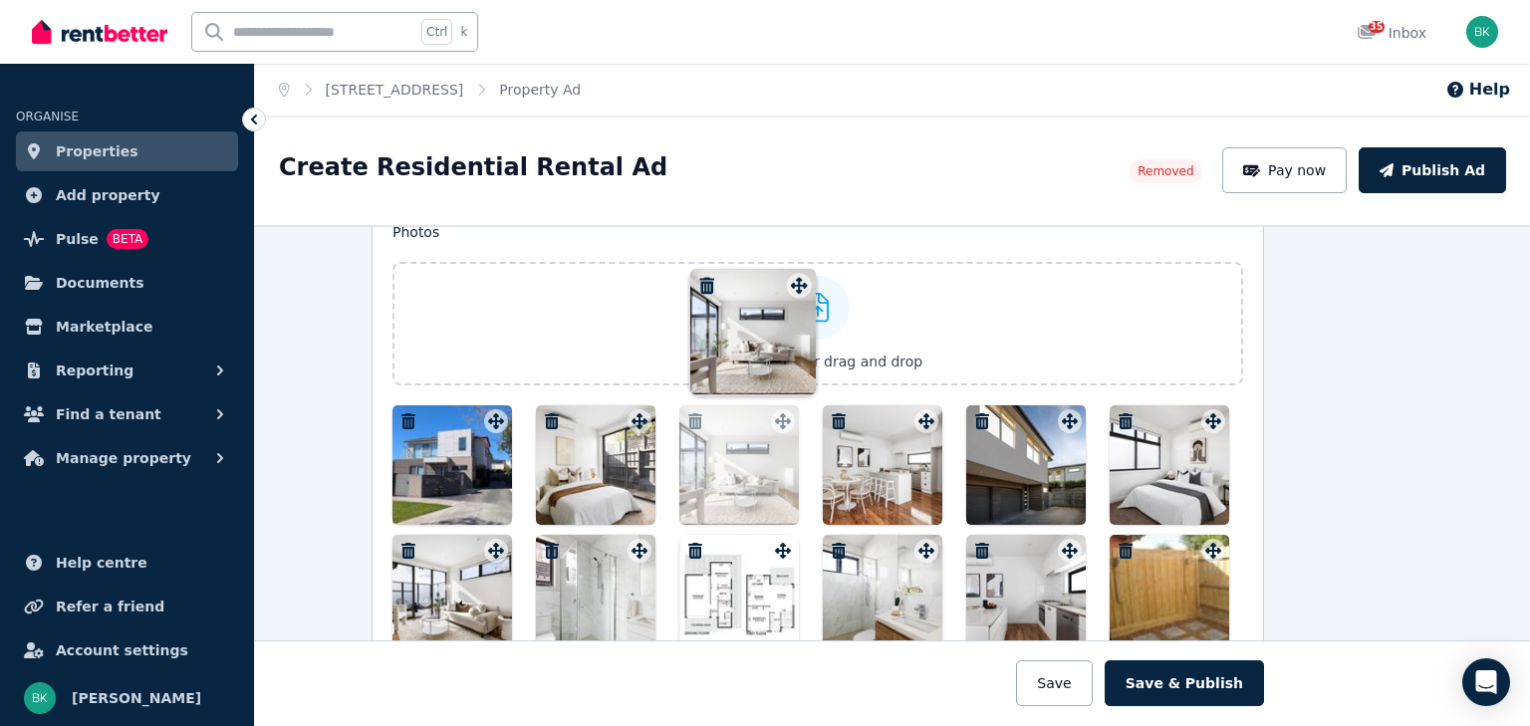
scroll to position [1973, 75]
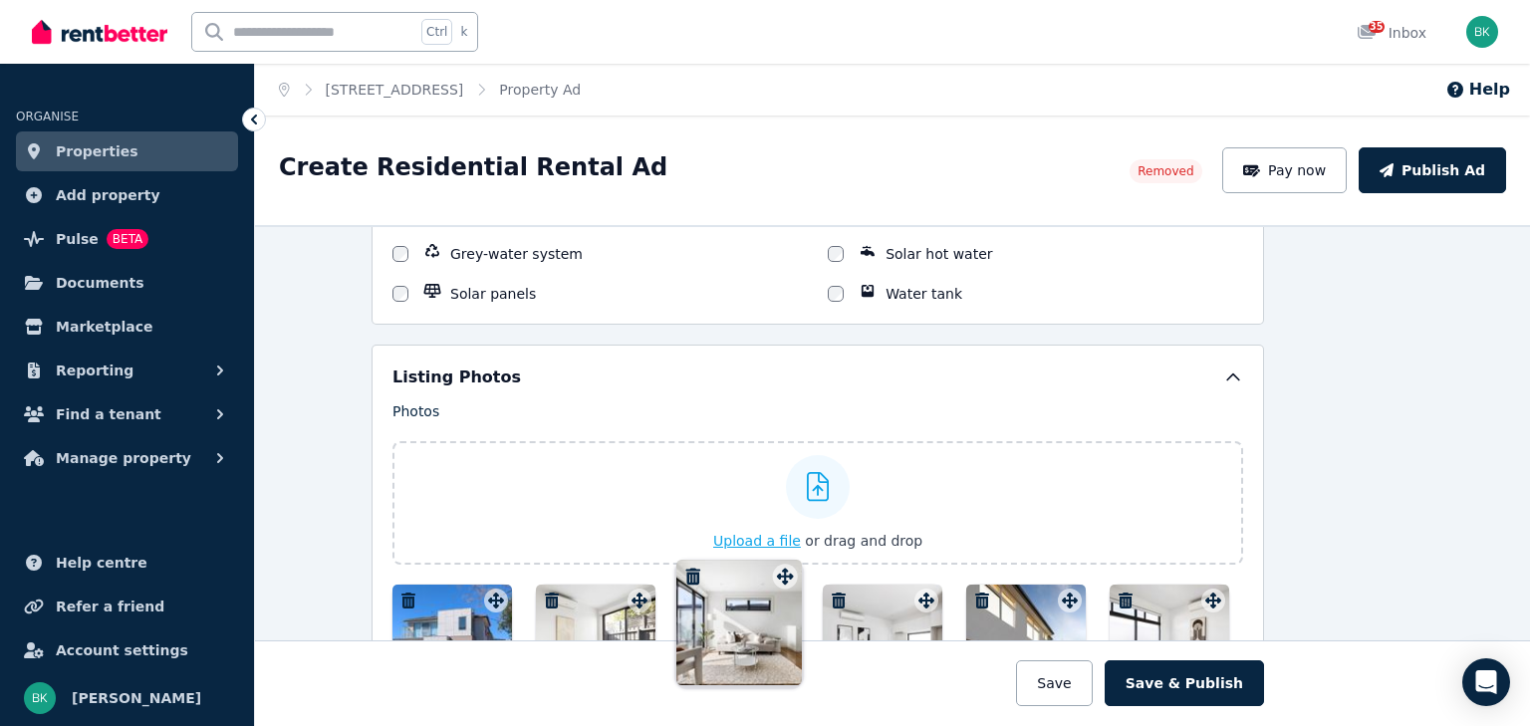
drag, startPoint x: 923, startPoint y: 270, endPoint x: 778, endPoint y: 572, distance: 334.7
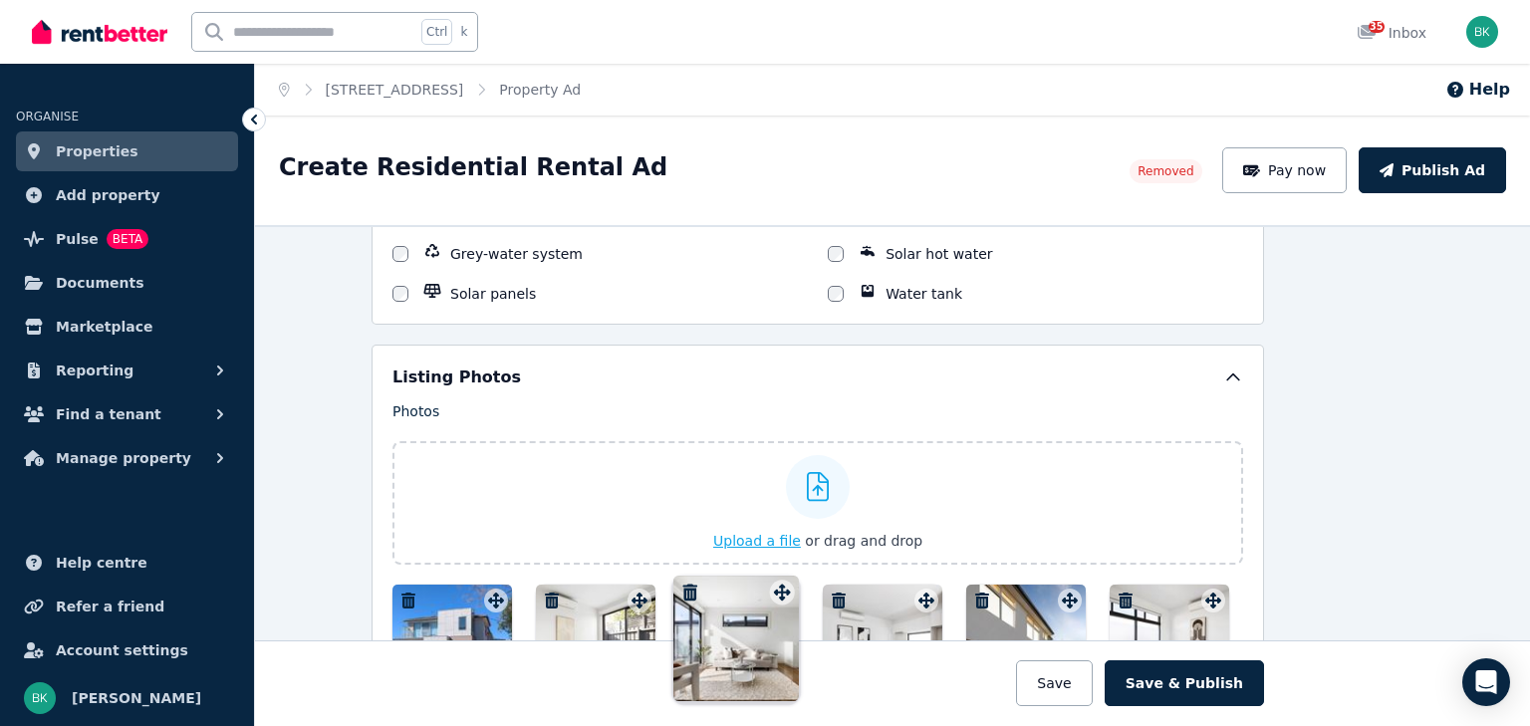
click at [778, 572] on div "Photos Upload a file or drag and drop Uploaded " facade.jpg " Uploaded " Screen…" at bounding box center [818, 618] width 851 height 432
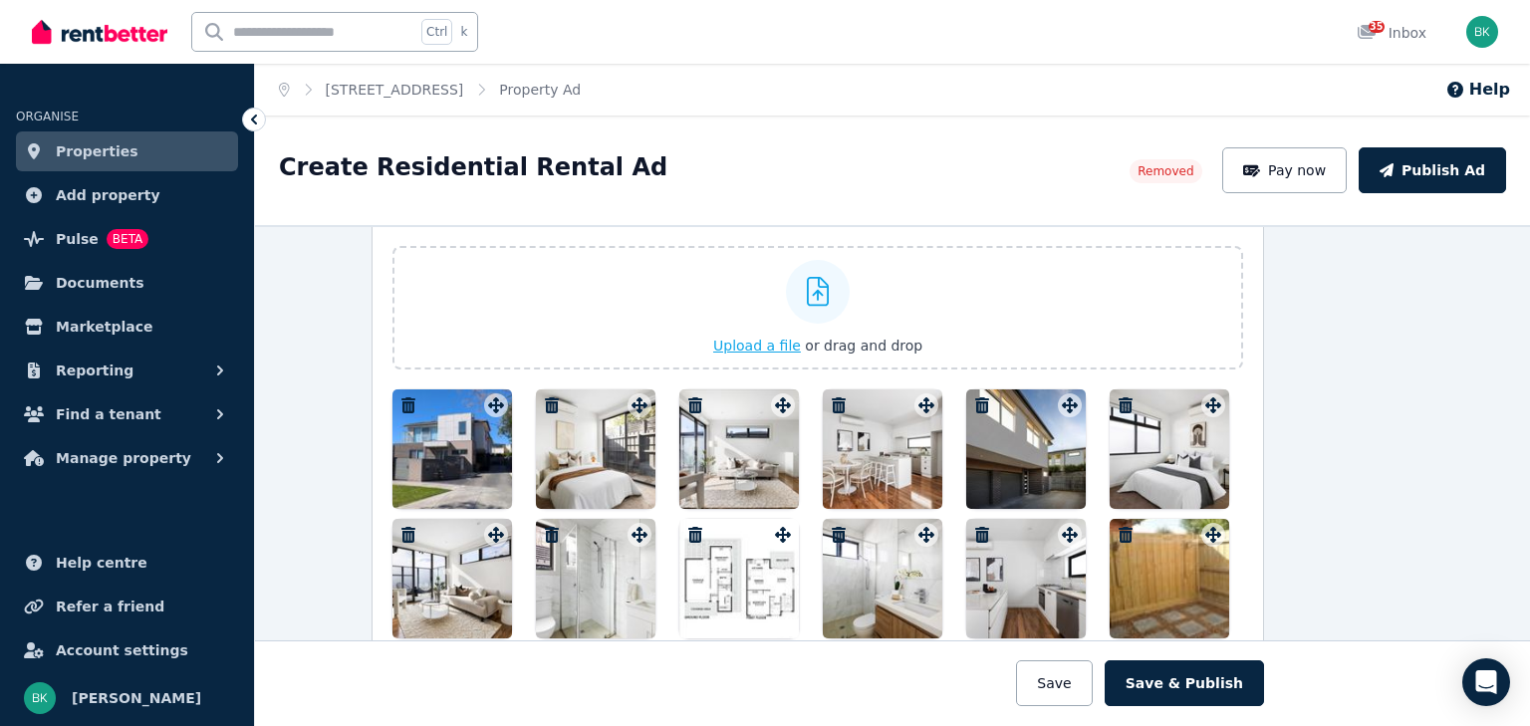
scroll to position [2212, 75]
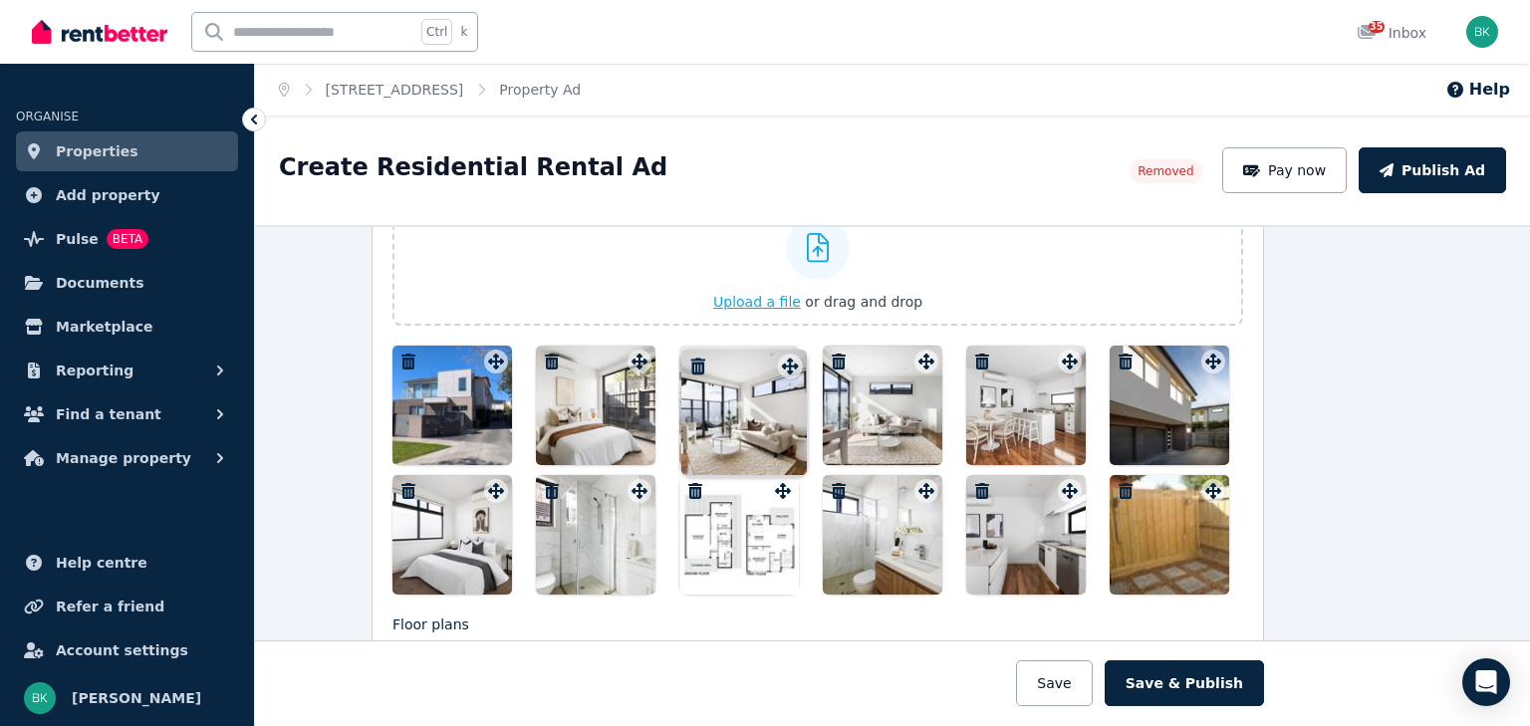
drag, startPoint x: 491, startPoint y: 488, endPoint x: 789, endPoint y: 355, distance: 326.5
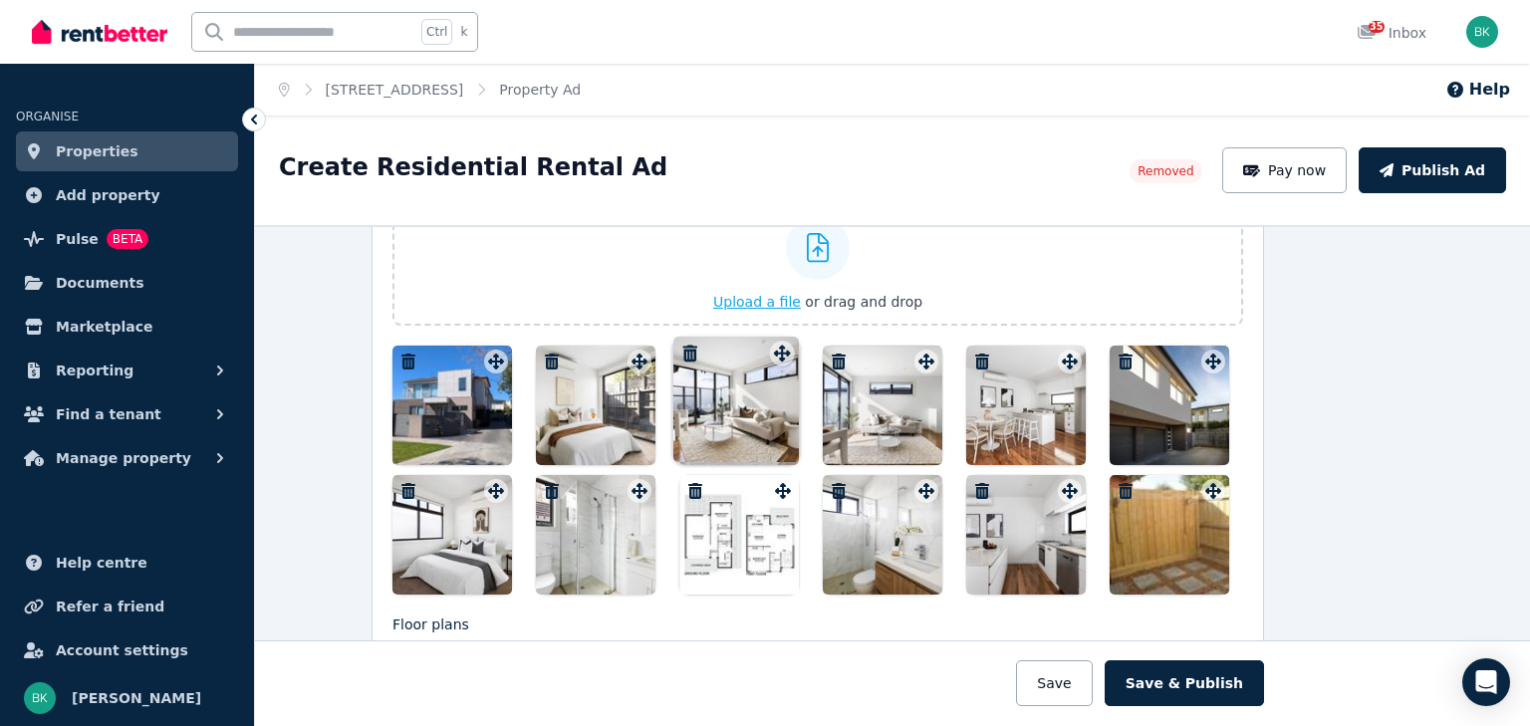
click at [789, 355] on div "Photos Upload a file or drag and drop Uploaded " facade.jpg " Uploaded " Screen…" at bounding box center [818, 378] width 851 height 432
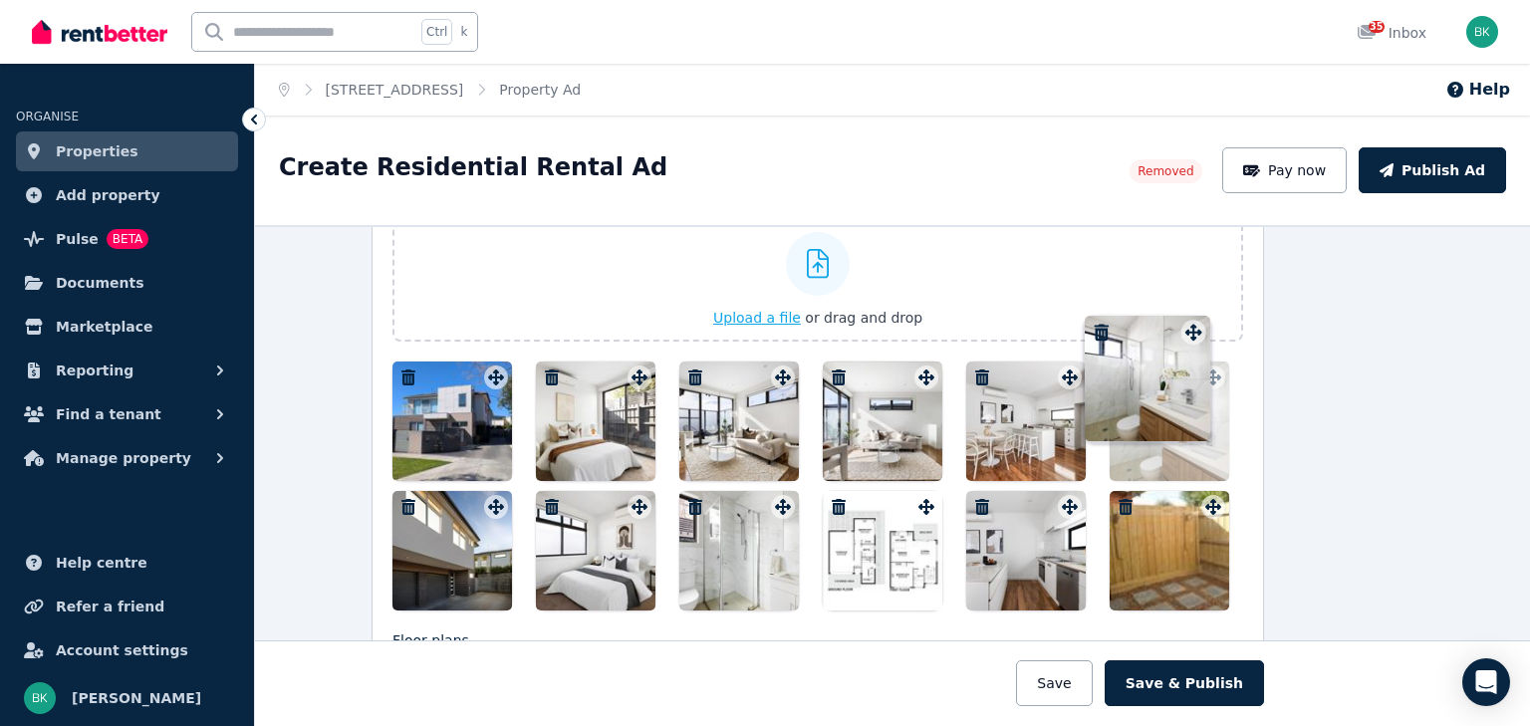
scroll to position [2166, 75]
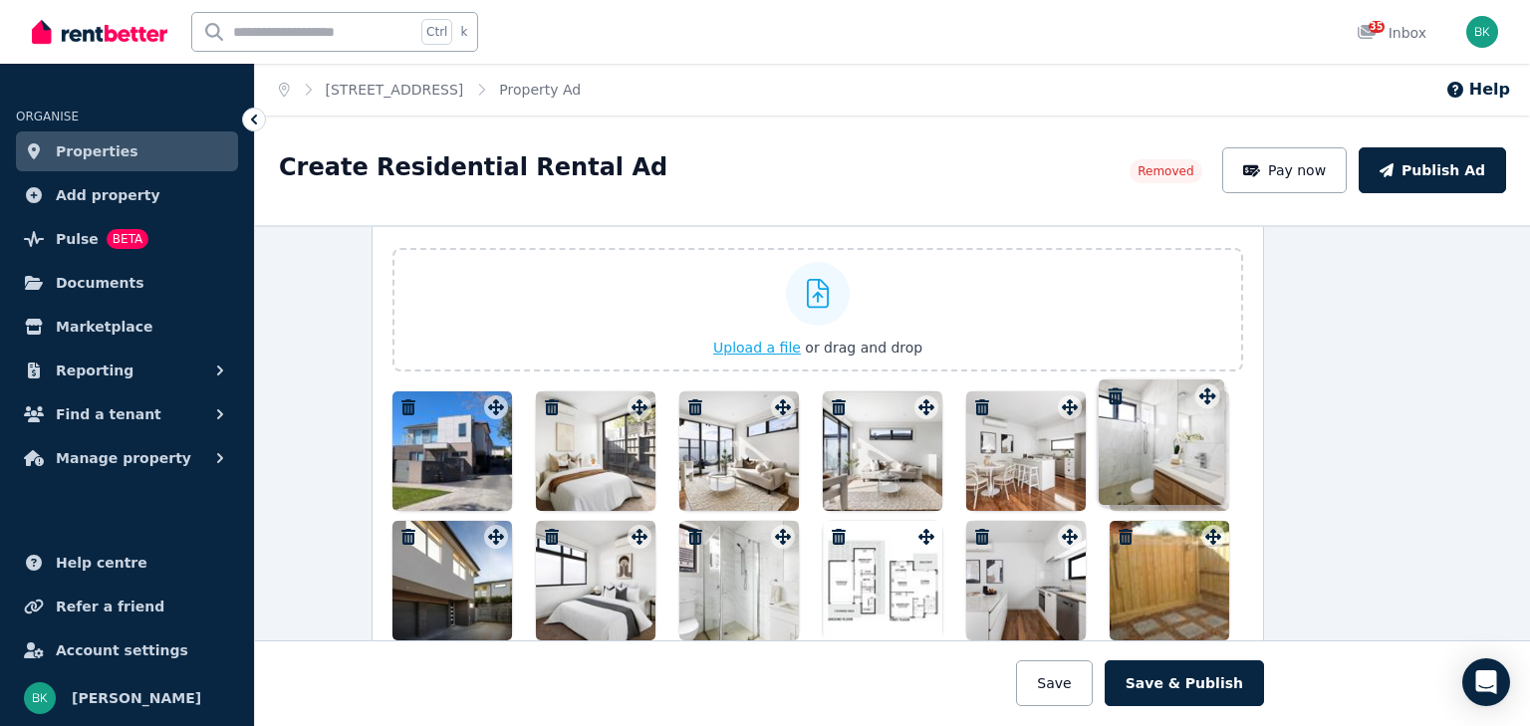
drag, startPoint x: 924, startPoint y: 487, endPoint x: 1209, endPoint y: 384, distance: 303.2
click at [1209, 384] on div "Photos Upload a file or drag and drop Uploaded " facade.jpg " Uploaded " Screen…" at bounding box center [818, 424] width 851 height 432
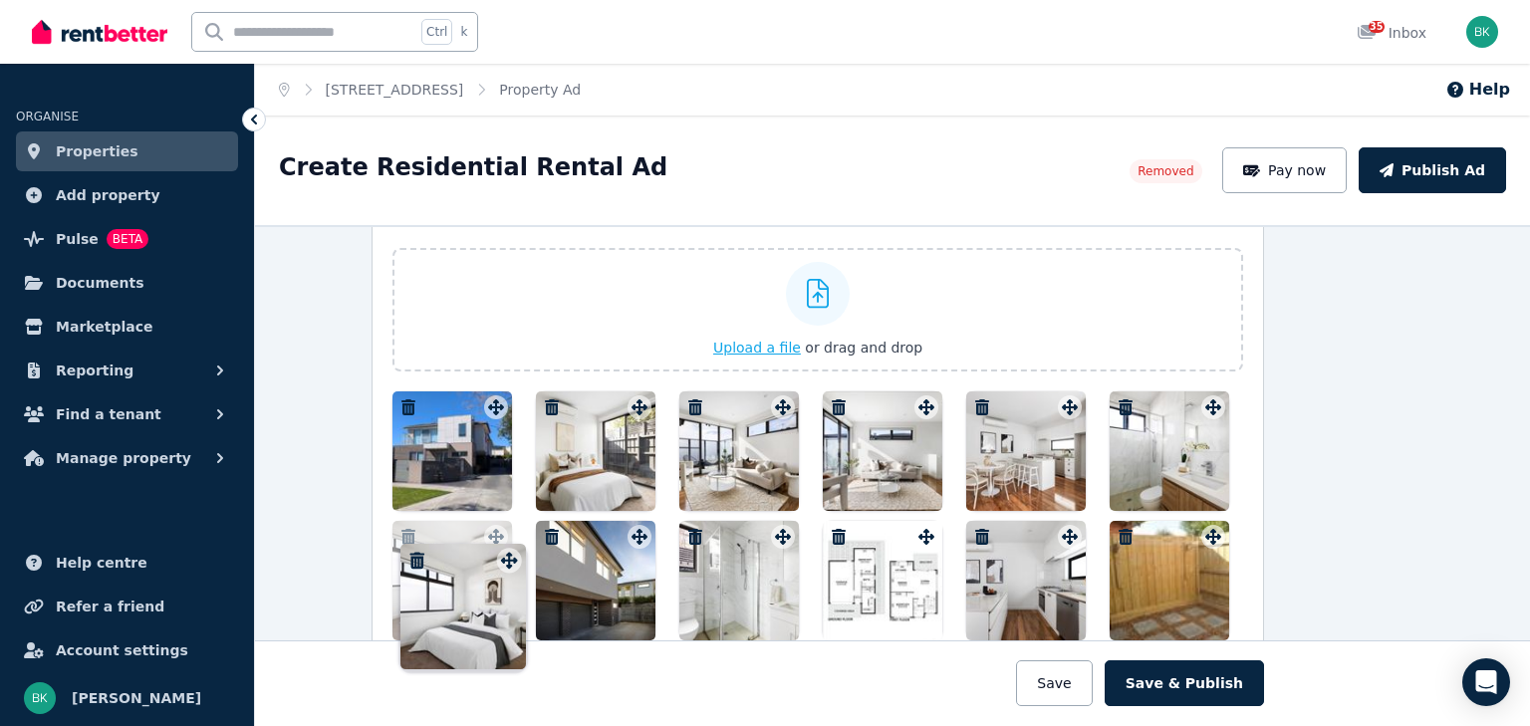
drag, startPoint x: 635, startPoint y: 536, endPoint x: 510, endPoint y: 540, distance: 124.6
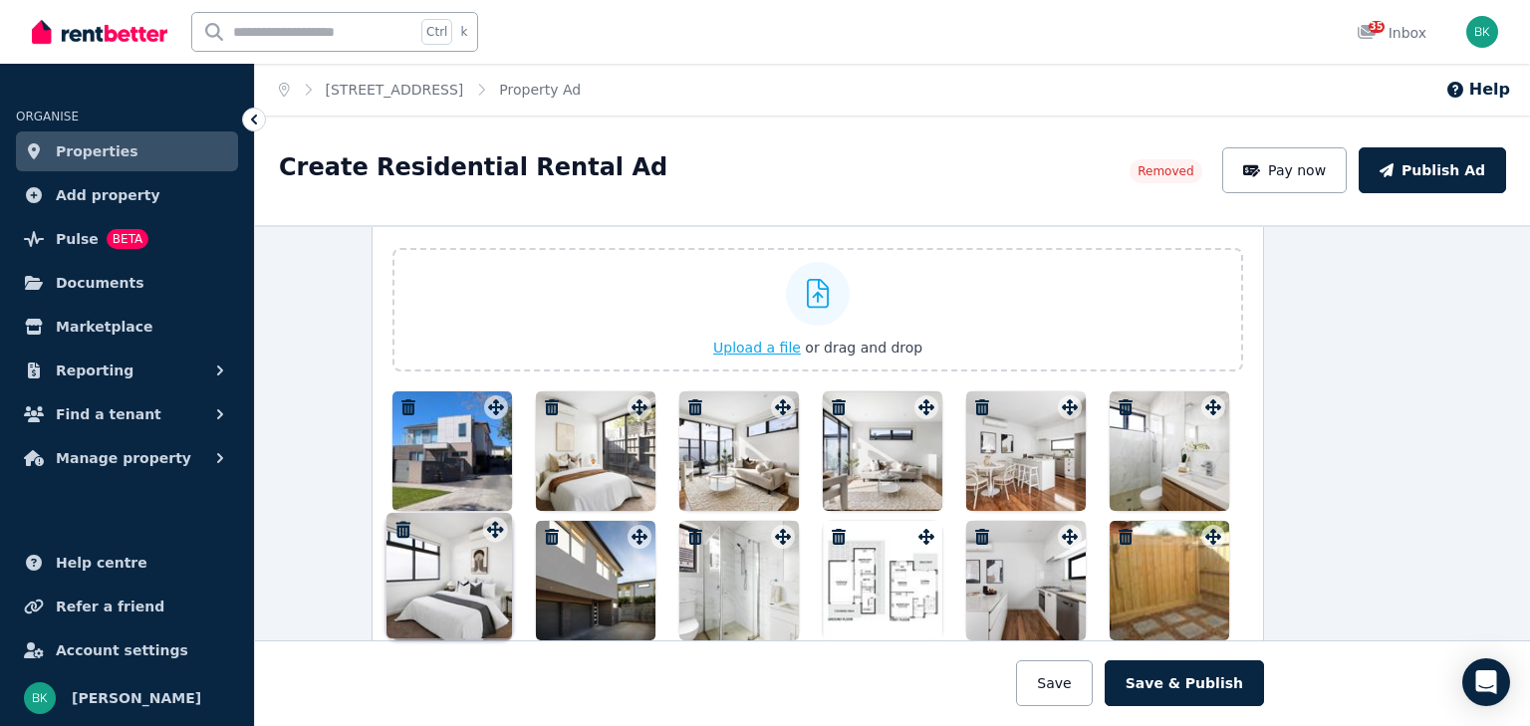
click at [510, 540] on div "Photos Upload a file or drag and drop Uploaded " facade.jpg " Uploaded " Screen…" at bounding box center [818, 424] width 851 height 432
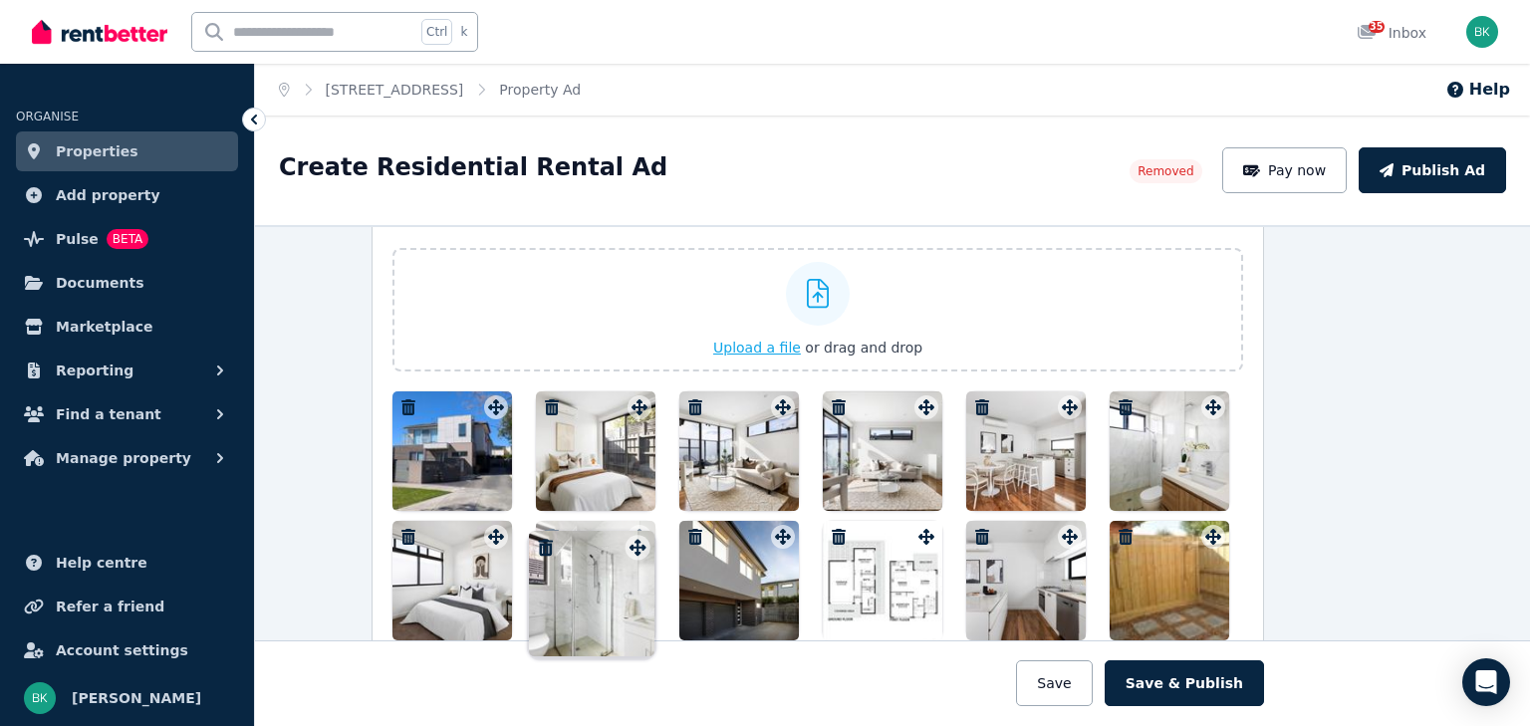
drag, startPoint x: 775, startPoint y: 529, endPoint x: 633, endPoint y: 529, distance: 142.5
click at [633, 529] on icon at bounding box center [640, 537] width 16 height 16
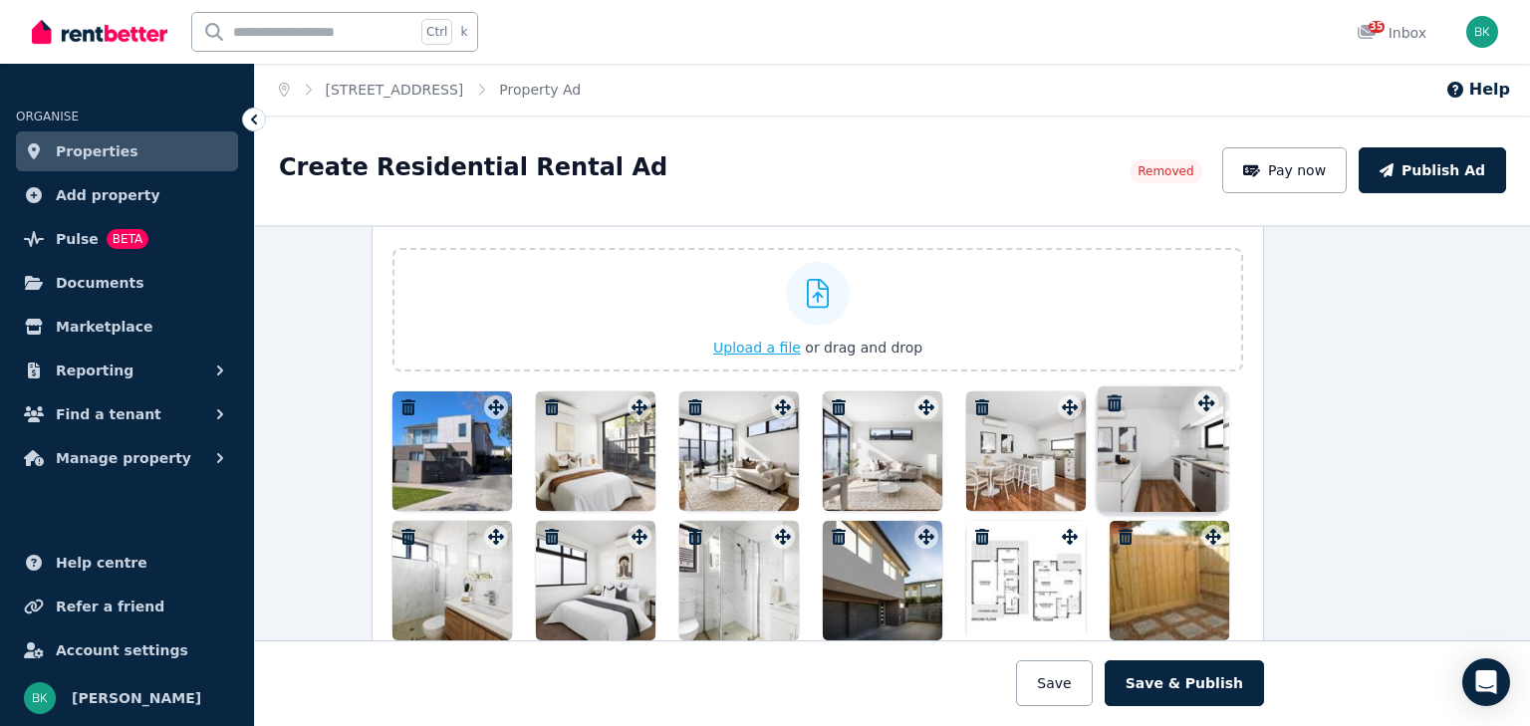
drag, startPoint x: 1065, startPoint y: 530, endPoint x: 1206, endPoint y: 387, distance: 200.8
click at [1206, 387] on div "Photos Upload a file or drag and drop Uploaded " facade.jpg " Uploaded " Screen…" at bounding box center [818, 424] width 851 height 432
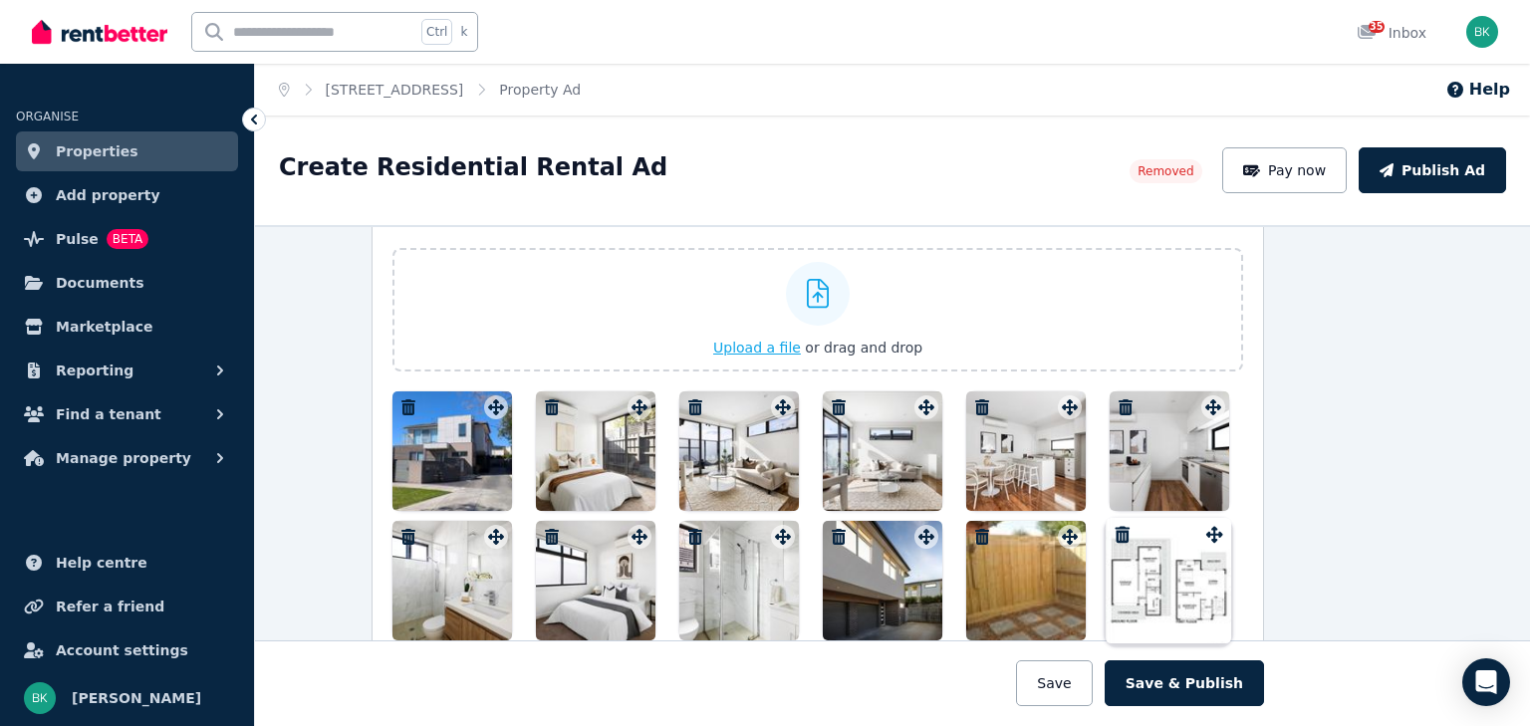
drag, startPoint x: 1066, startPoint y: 531, endPoint x: 1213, endPoint y: 514, distance: 147.4
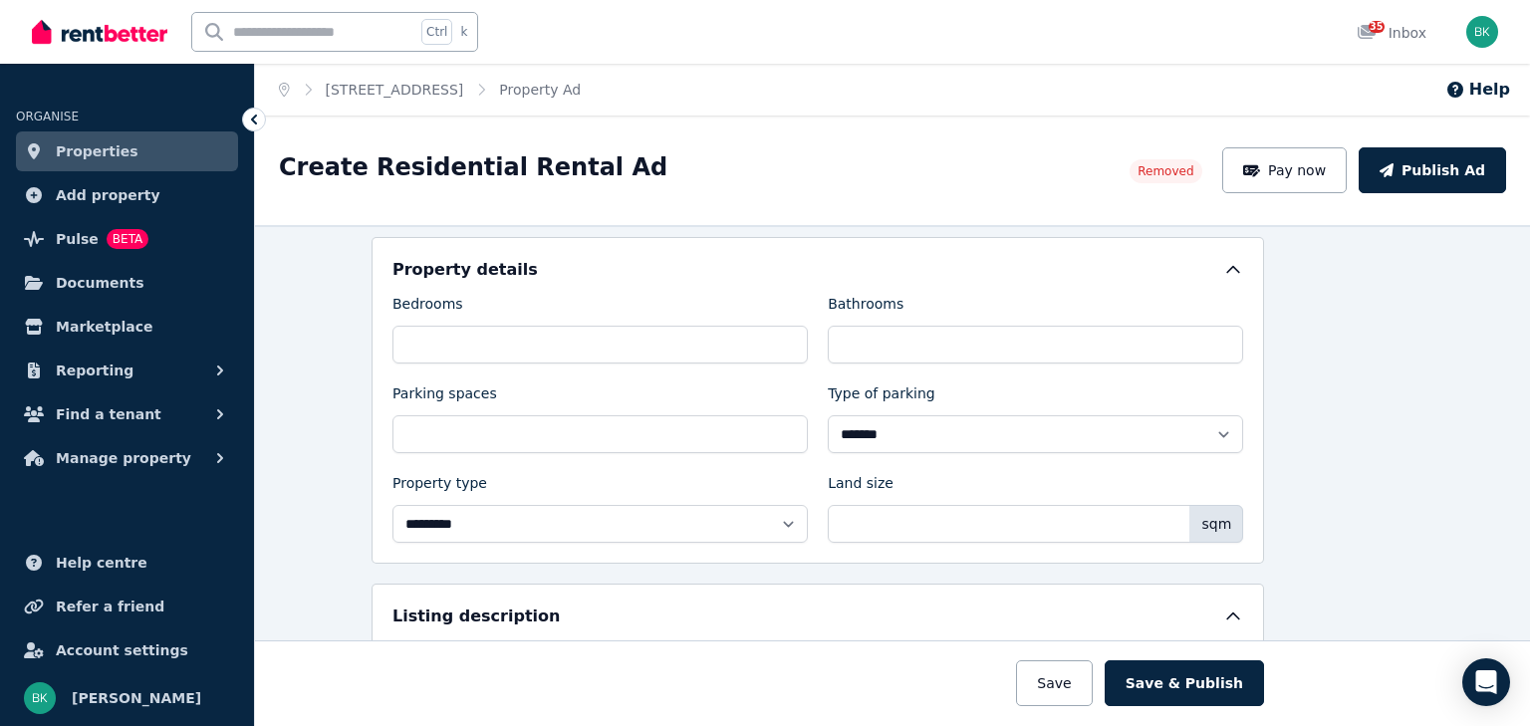
scroll to position [518, 75]
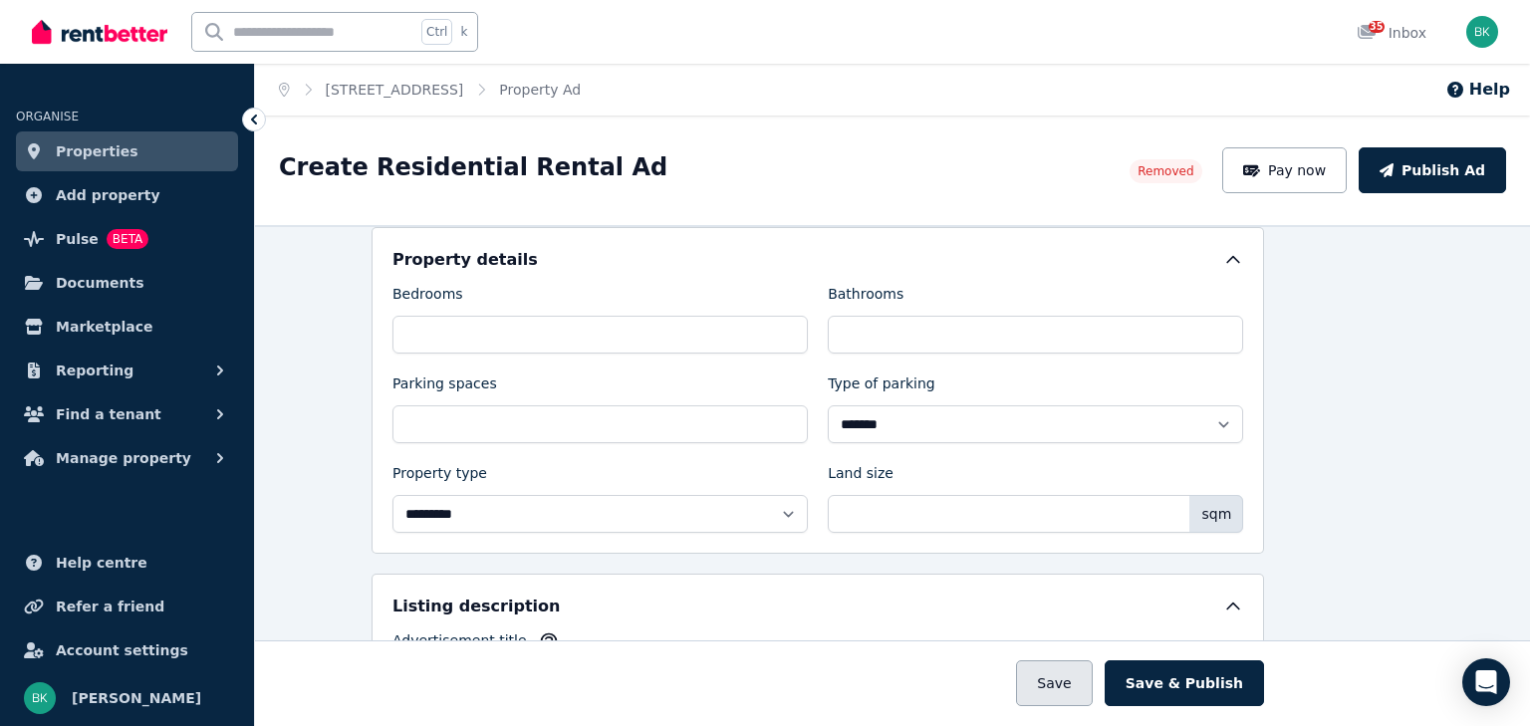
click at [1071, 687] on button "Save" at bounding box center [1054, 684] width 76 height 46
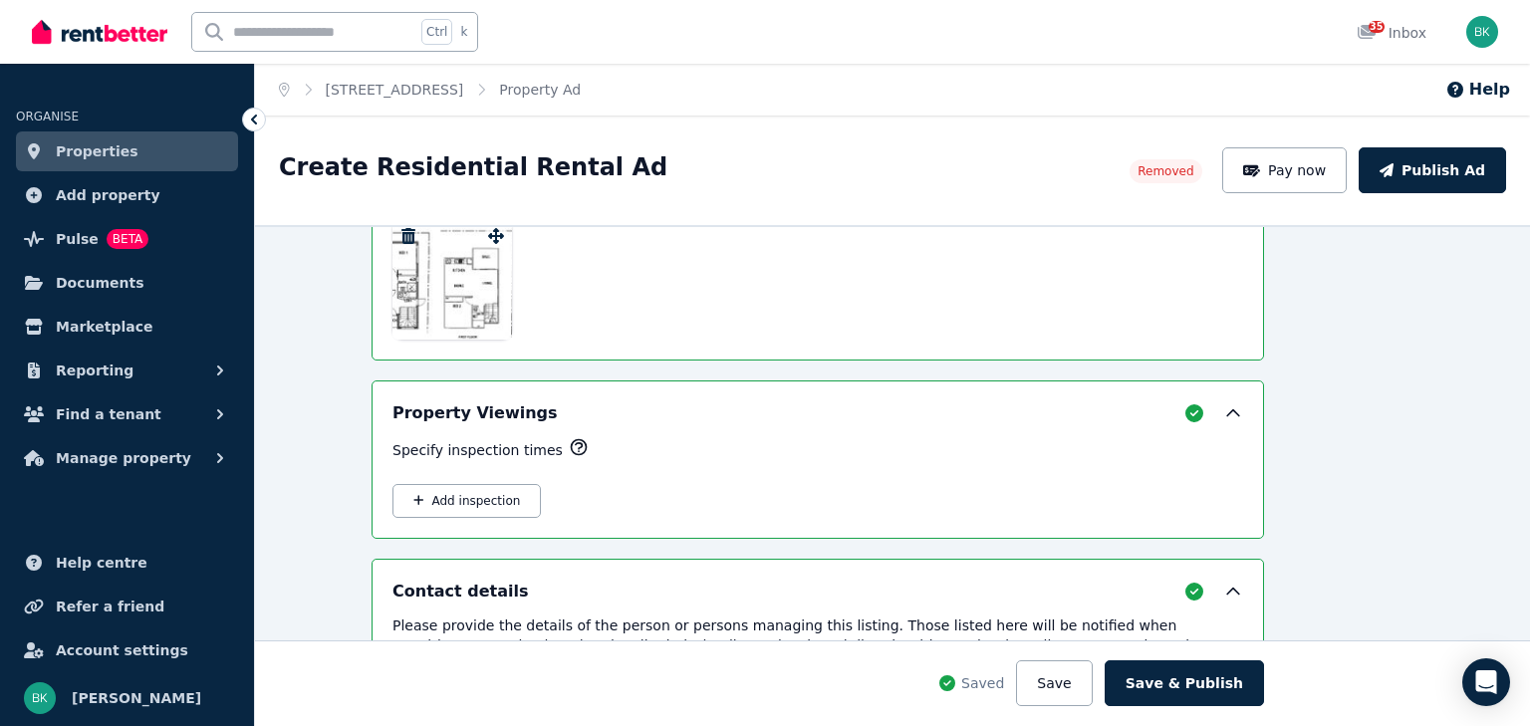
scroll to position [3091, 75]
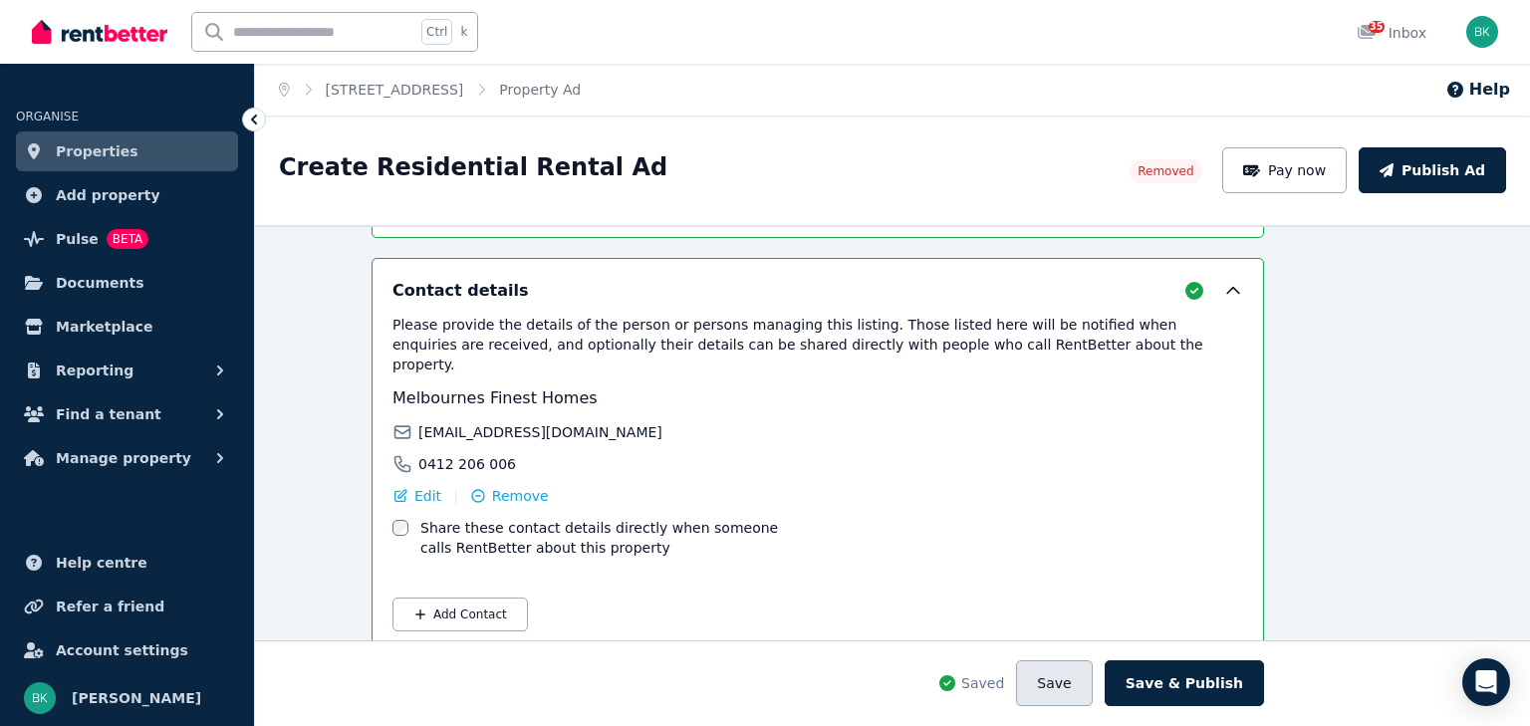
click at [1068, 679] on button "Save" at bounding box center [1054, 684] width 76 height 46
